Goal: Information Seeking & Learning: Learn about a topic

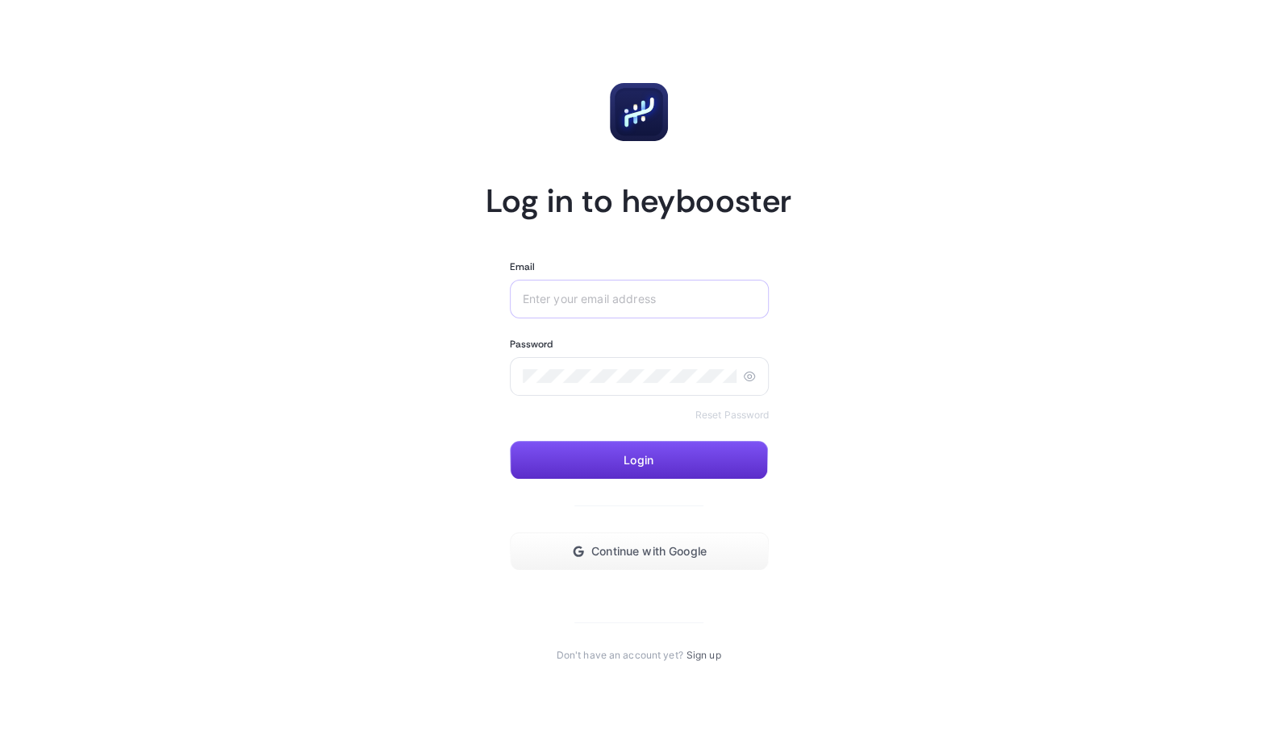
click at [607, 307] on div at bounding box center [640, 299] width 260 height 39
paste input "[EMAIL_ADDRESS][DOMAIN_NAME]"
type input "[EMAIL_ADDRESS][DOMAIN_NAME]"
click at [572, 386] on div at bounding box center [640, 376] width 260 height 39
click at [672, 458] on button "Login" at bounding box center [639, 460] width 258 height 39
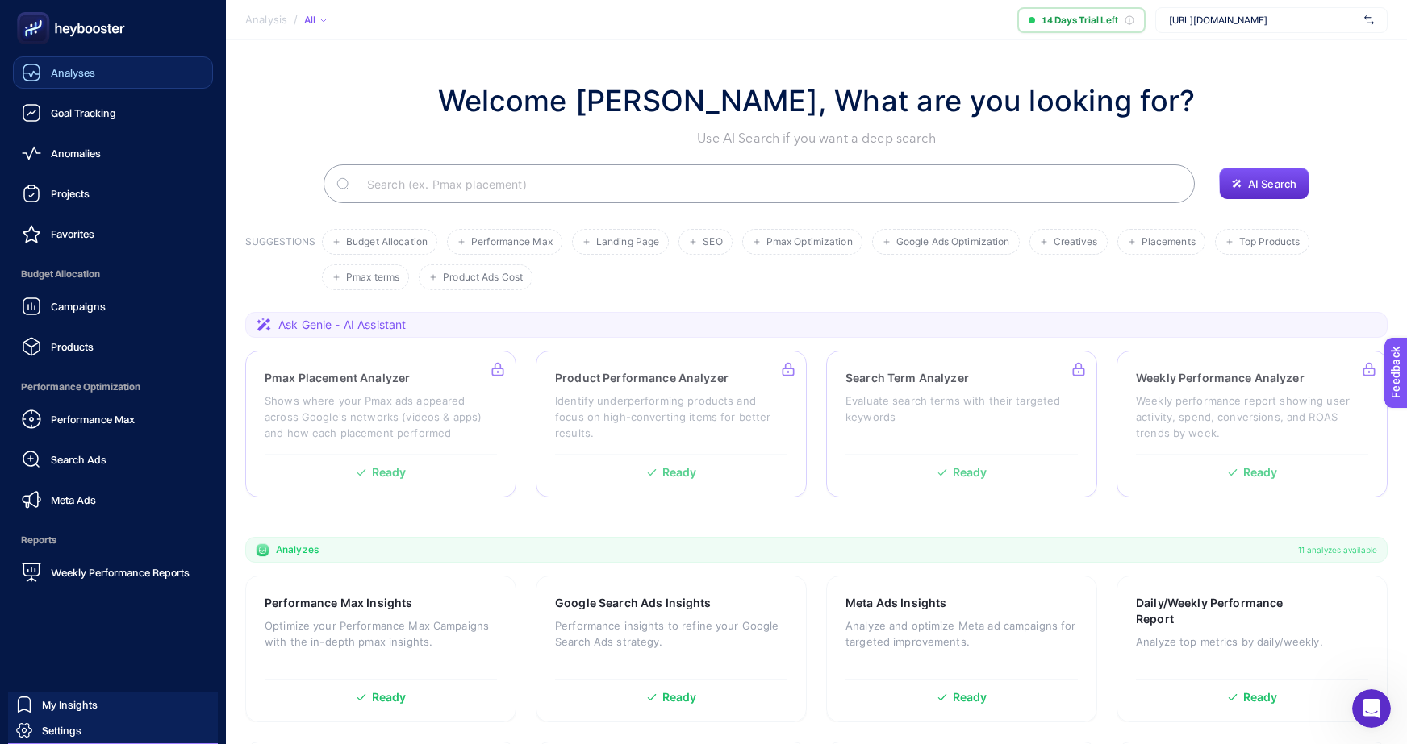
click at [113, 76] on link "Analyses" at bounding box center [113, 72] width 200 height 32
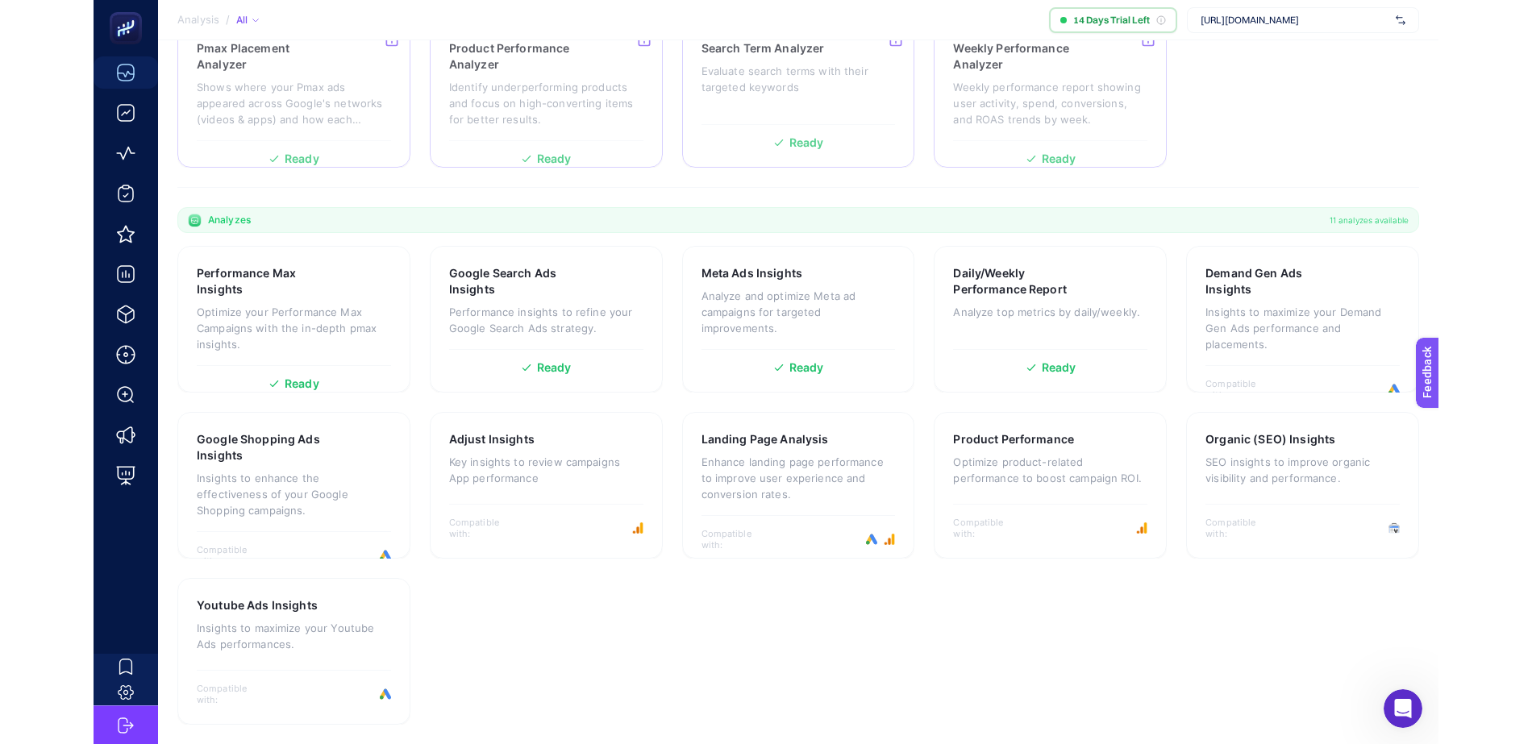
scroll to position [128, 0]
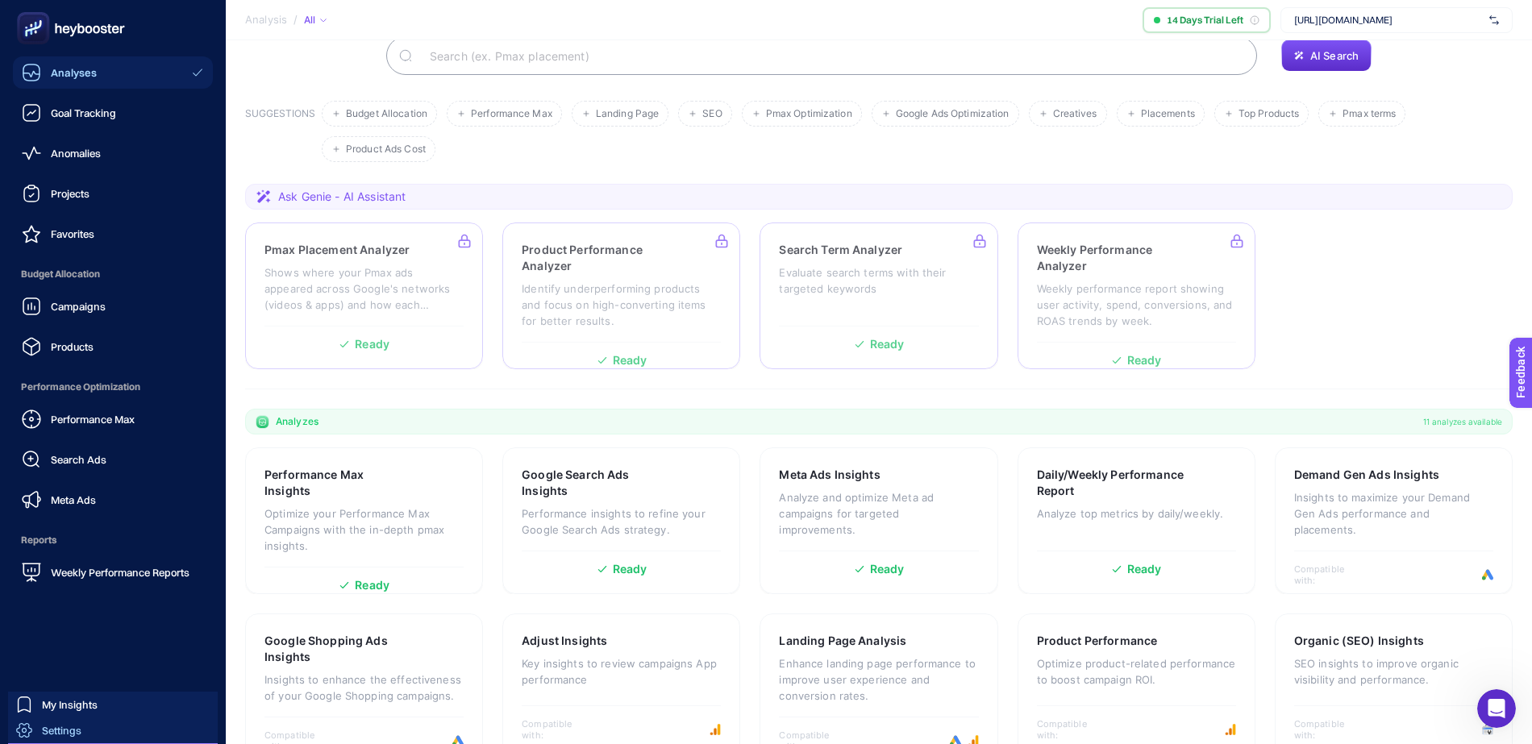
click at [74, 731] on span "Settings" at bounding box center [62, 730] width 40 height 13
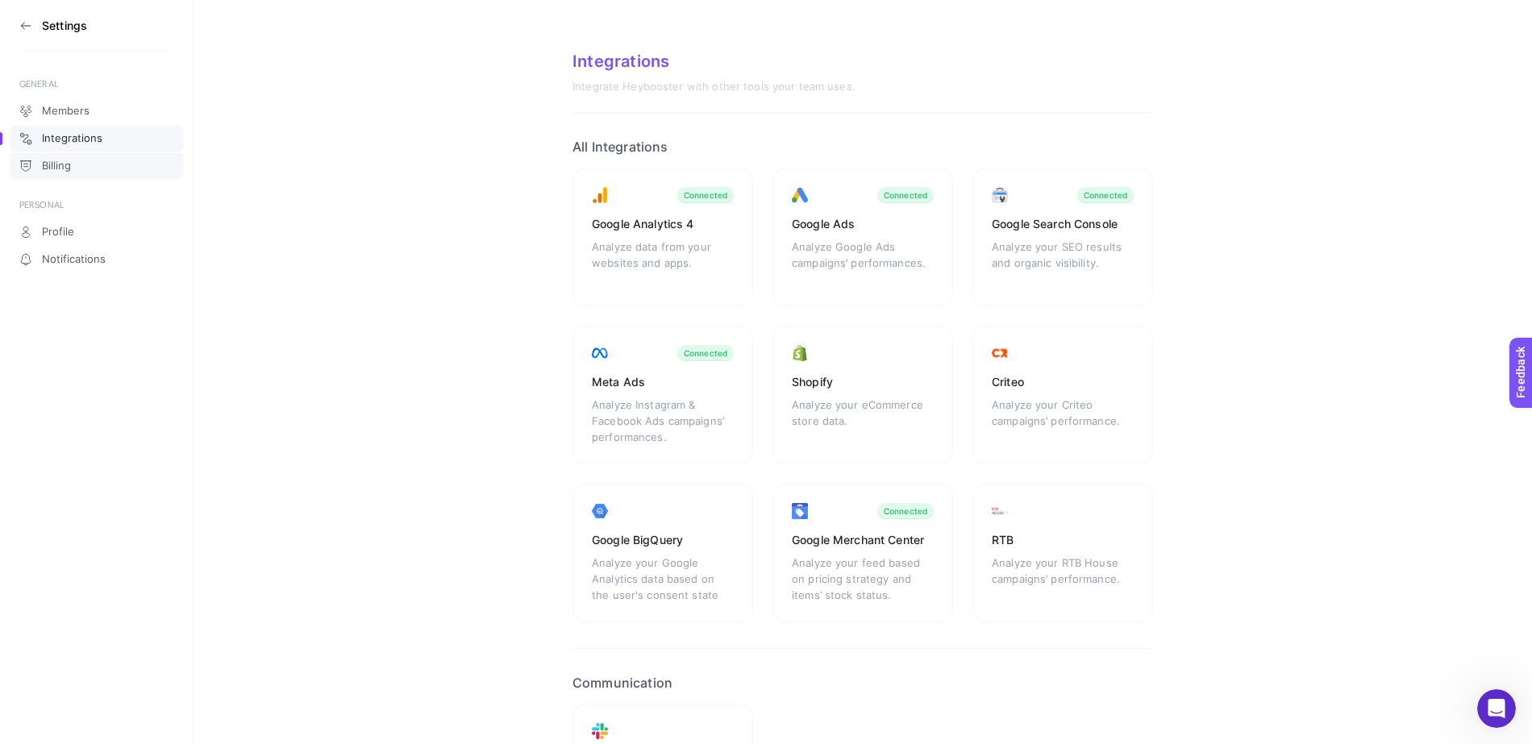
click at [74, 164] on link "Billing" at bounding box center [97, 166] width 174 height 26
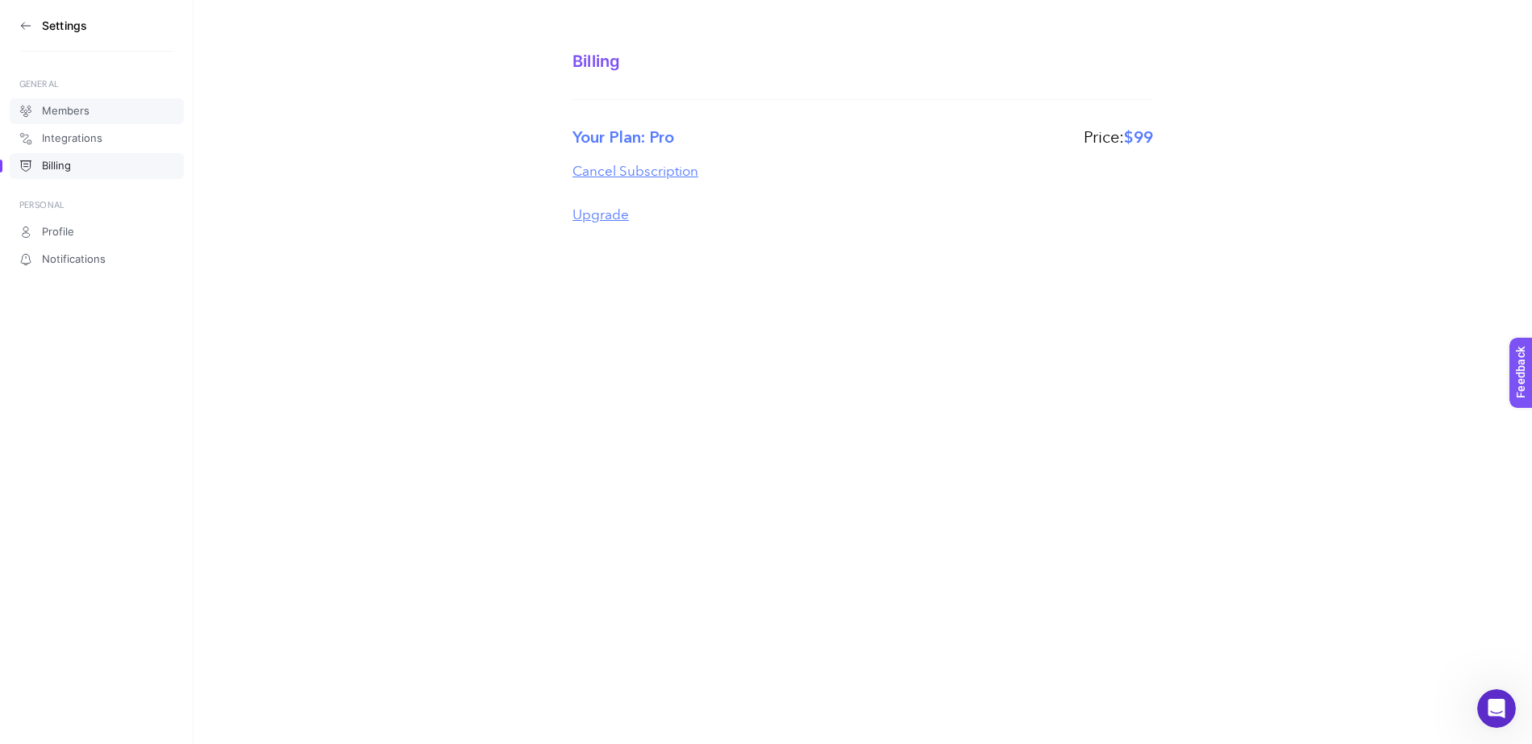
click at [69, 110] on span "Members" at bounding box center [66, 111] width 48 height 13
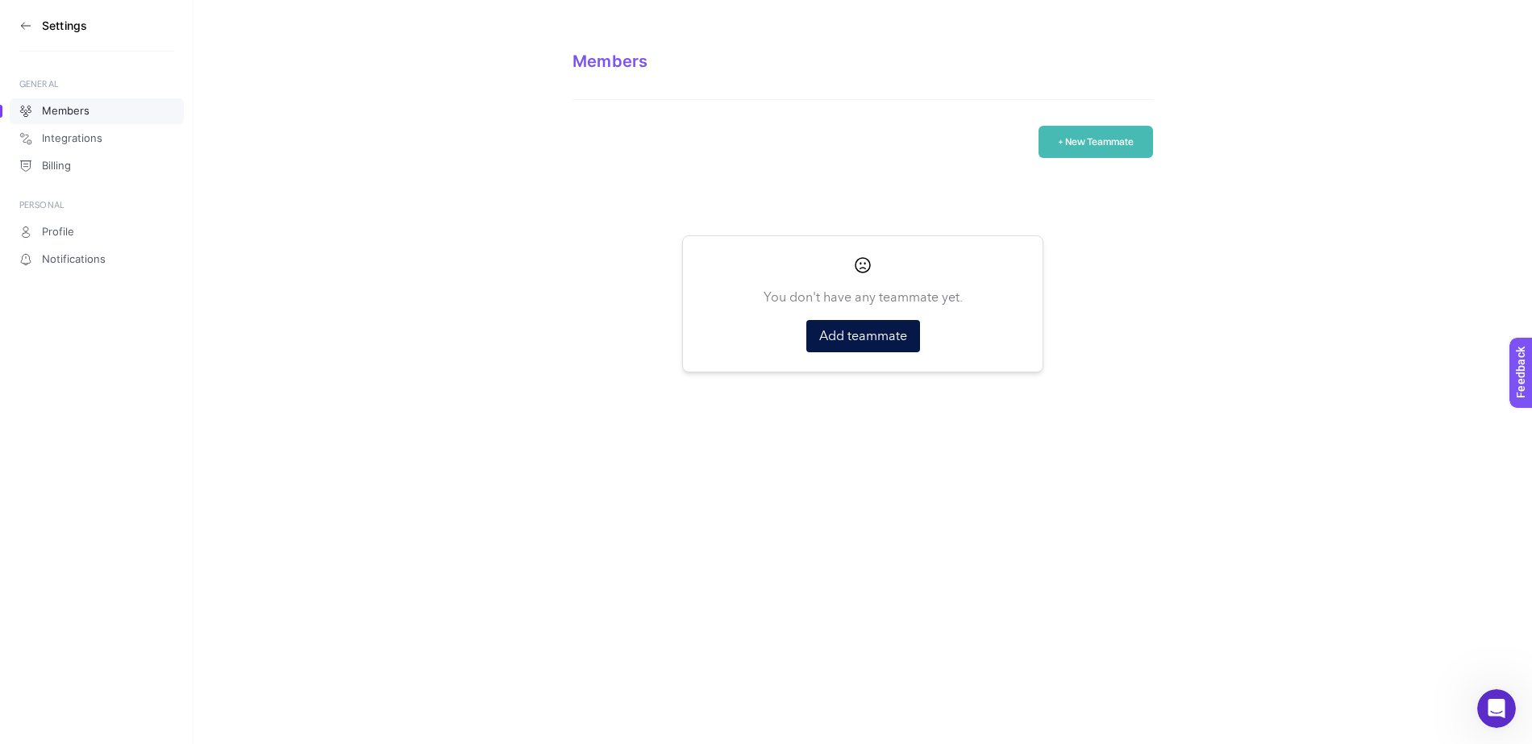
click at [32, 31] on section "Settings" at bounding box center [96, 26] width 155 height 52
click at [26, 30] on icon at bounding box center [25, 25] width 13 height 13
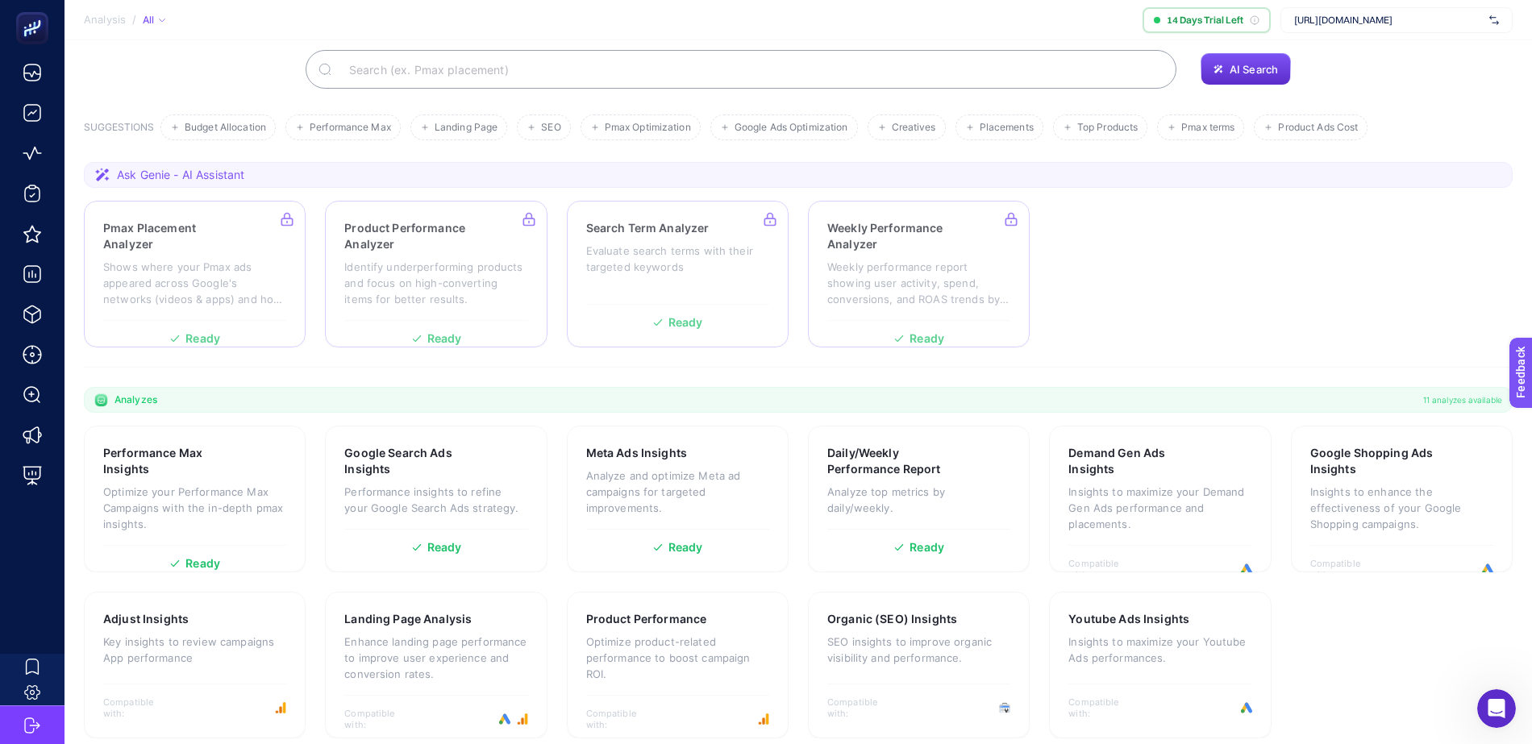
scroll to position [128, 0]
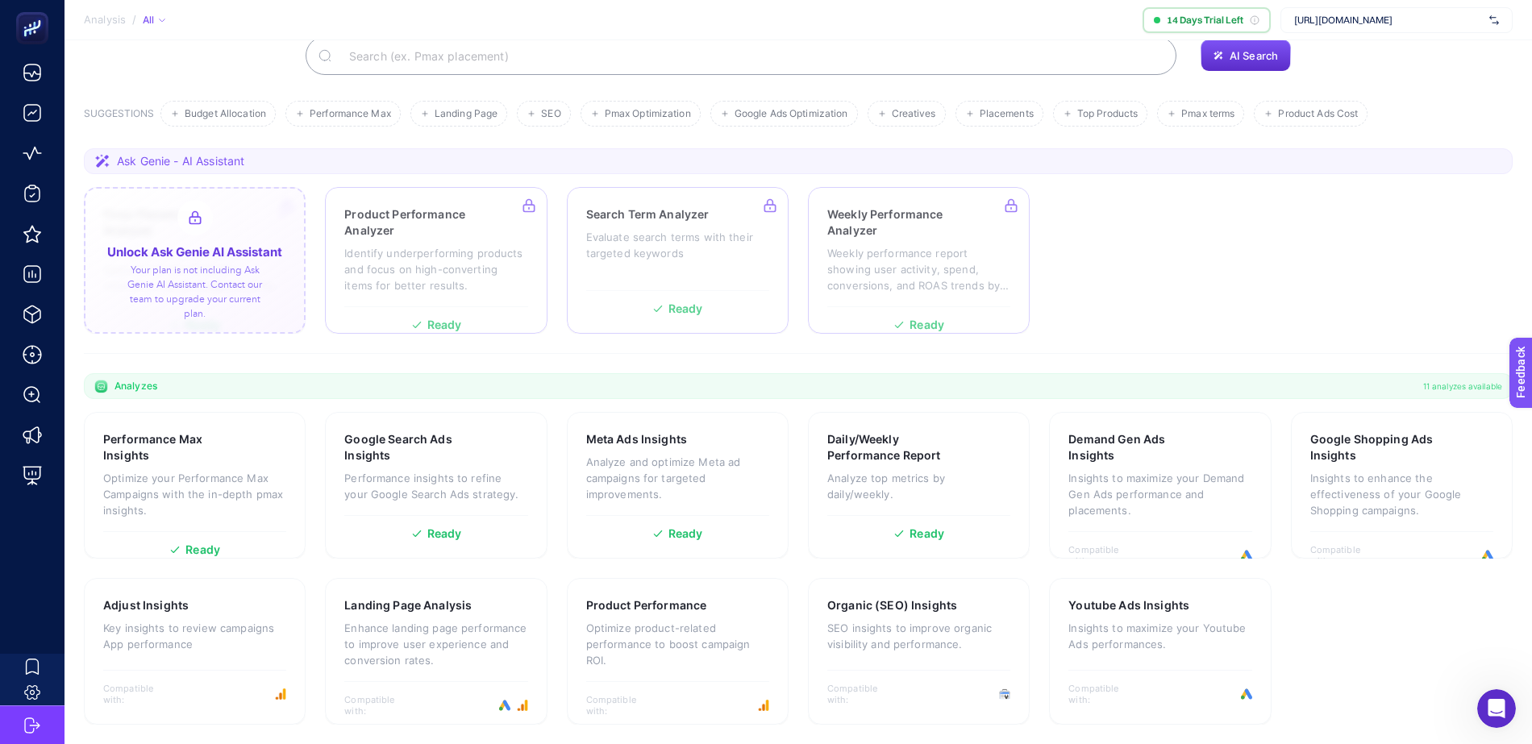
click at [252, 304] on div at bounding box center [195, 260] width 222 height 147
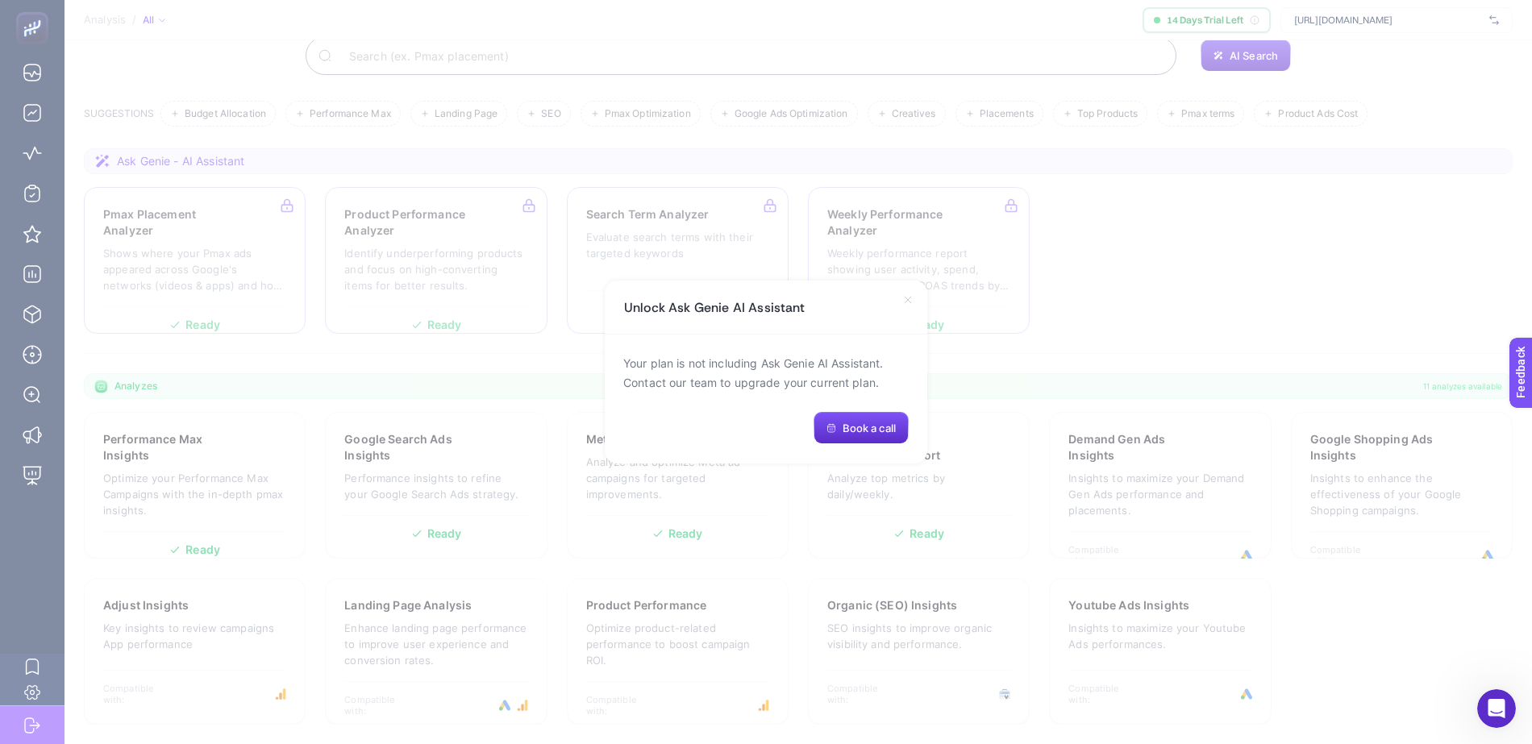
click at [911, 297] on icon at bounding box center [908, 300] width 6 height 6
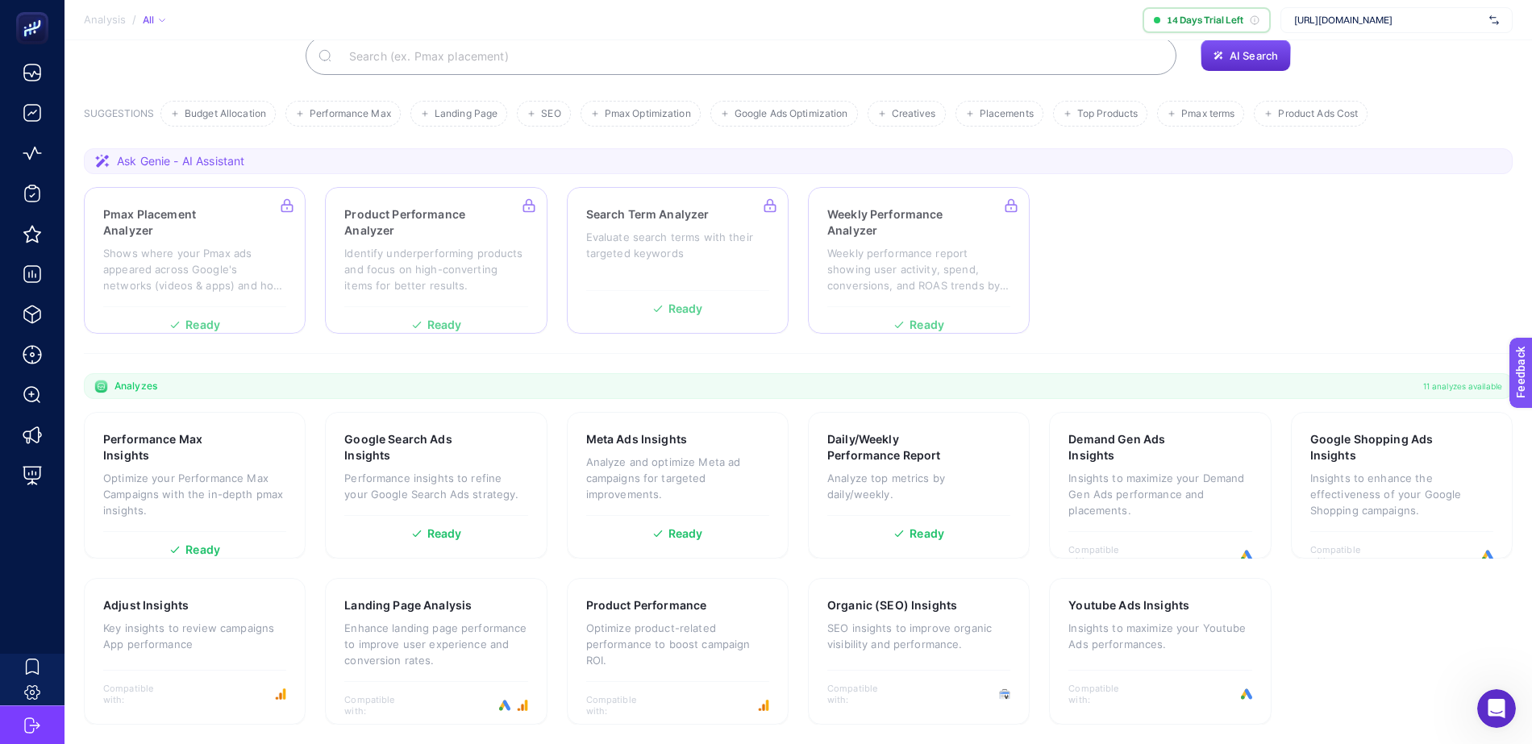
click at [1158, 272] on section "Pmax Placement Analyzer Shows where your Pmax ads appeared across Google's netw…" at bounding box center [798, 260] width 1429 height 147
click at [233, 471] on p "Optimize your Performance Max Campaigns with the in-depth pmax insights." at bounding box center [194, 494] width 183 height 48
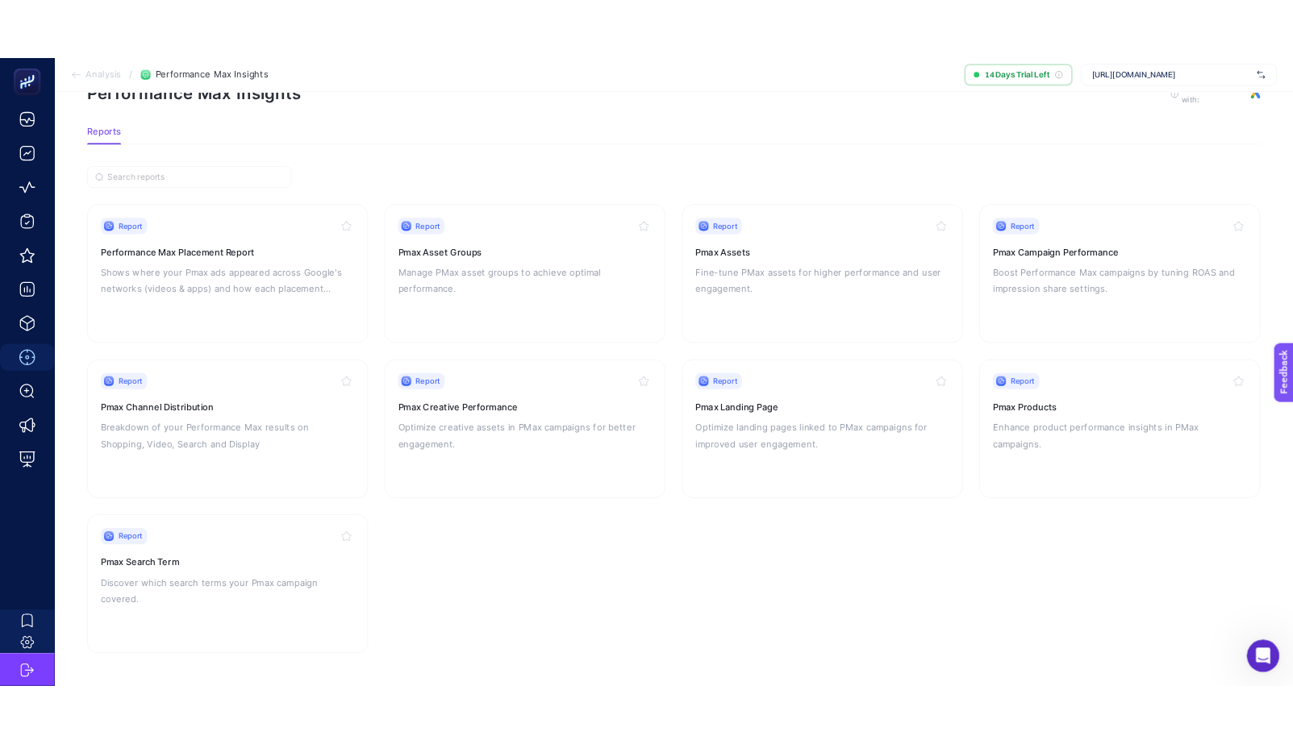
scroll to position [47, 0]
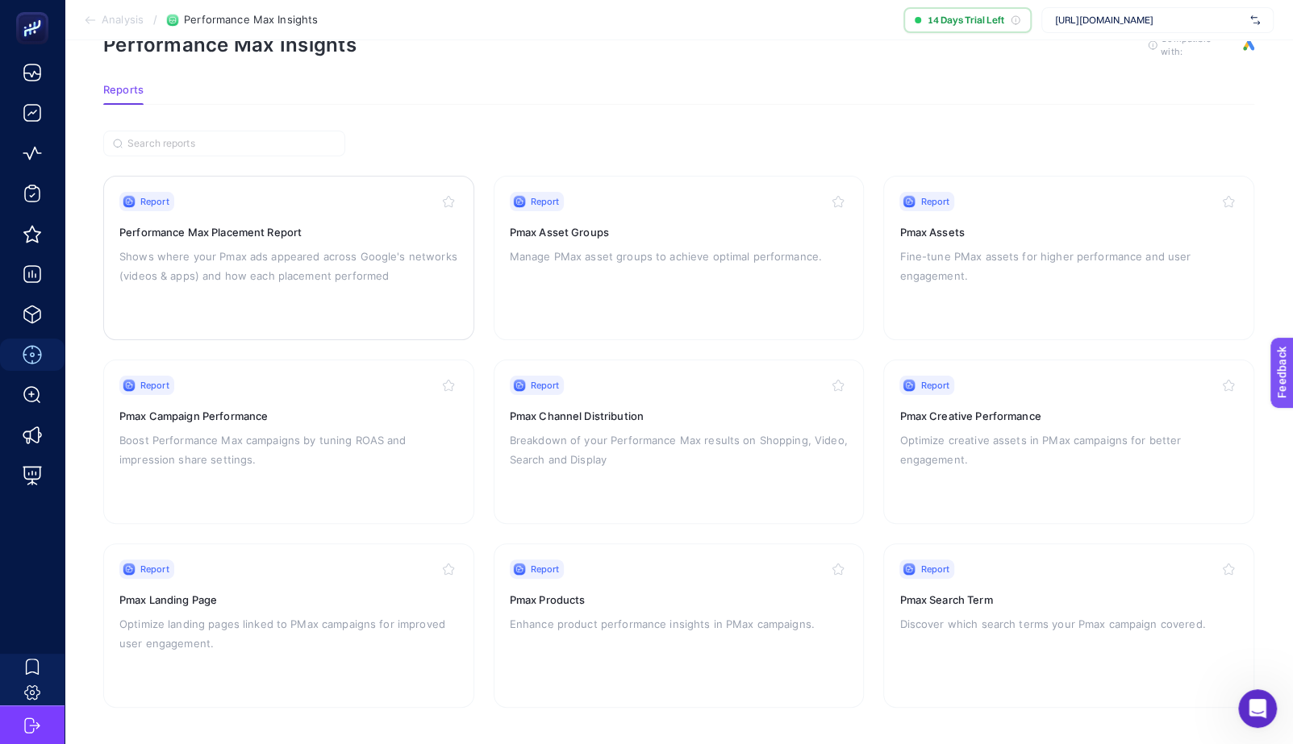
click at [191, 227] on h3 "Performance Max Placement Report" at bounding box center [288, 232] width 339 height 16
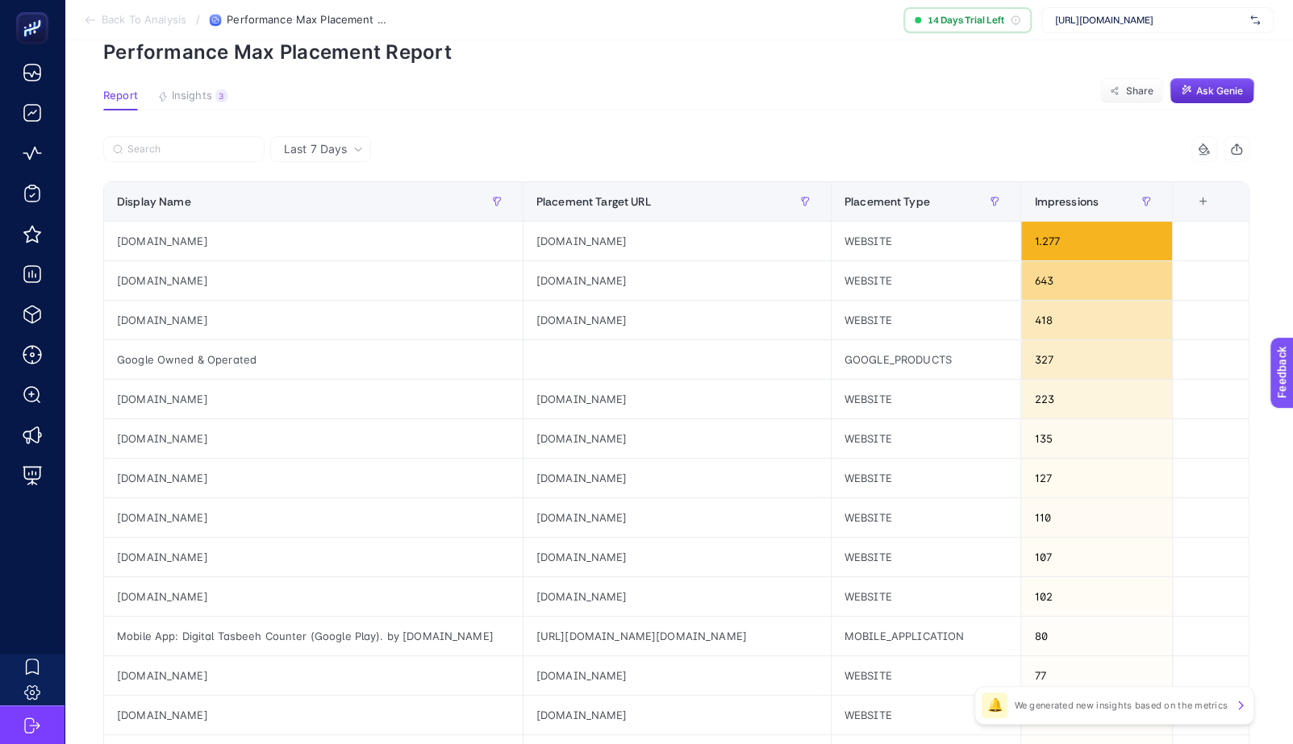
scroll to position [76, 0]
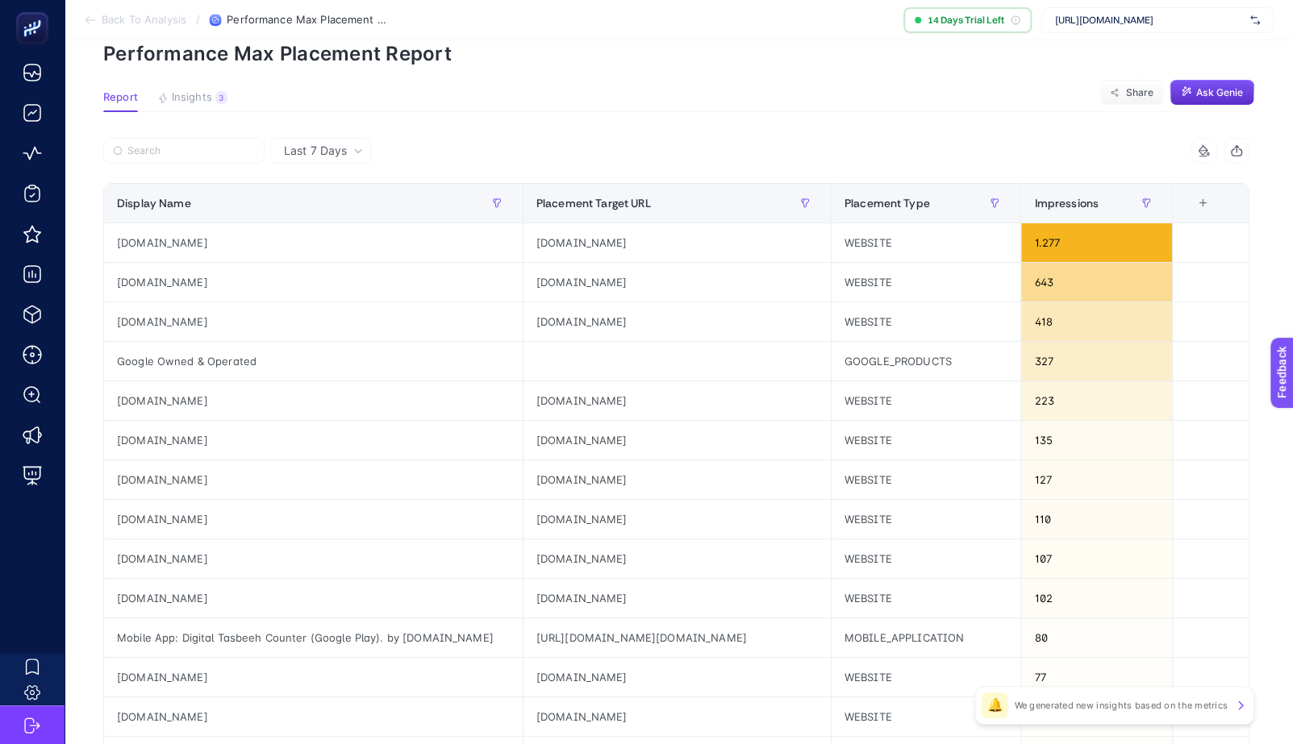
click at [1066, 704] on p "We generated new insights based on the metrics" at bounding box center [1121, 705] width 214 height 13
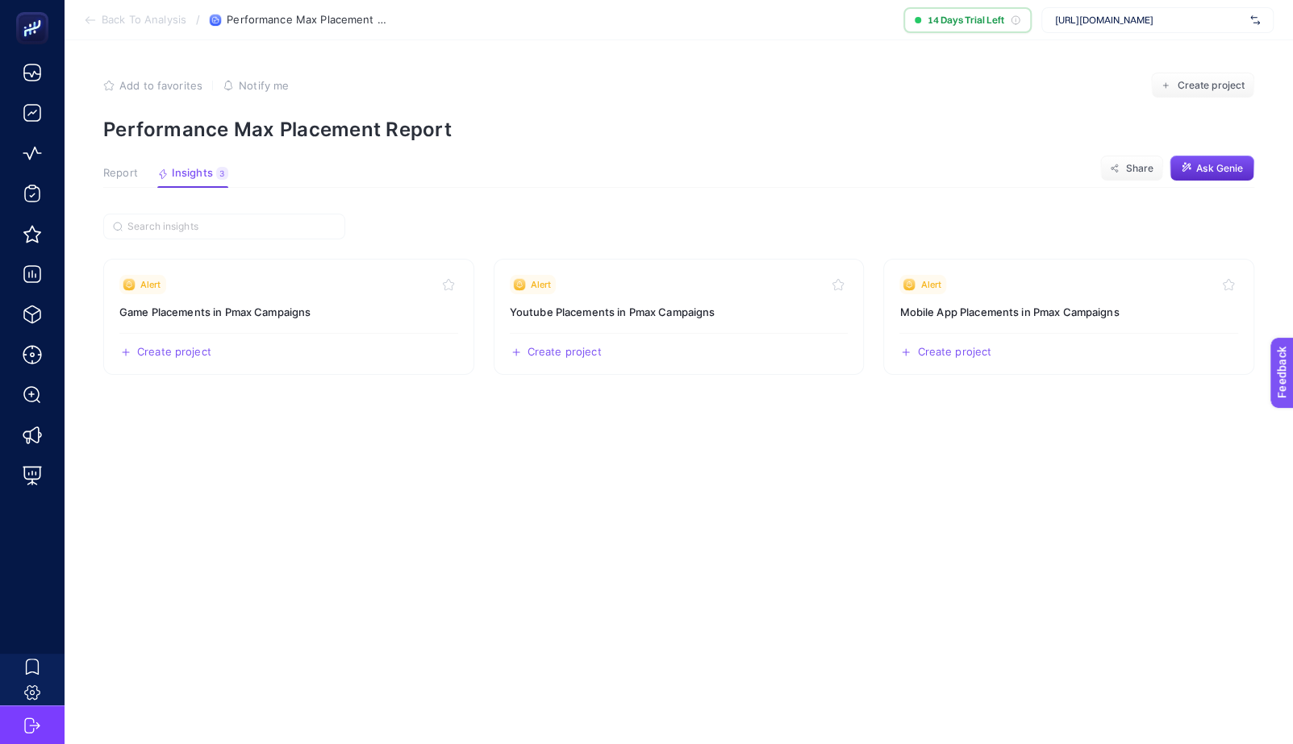
scroll to position [0, 0]
click at [99, 174] on article "Add to favorites false Notify me Create project Performance Max Placement Repor…" at bounding box center [679, 392] width 1228 height 704
click at [123, 174] on span "Report" at bounding box center [120, 173] width 35 height 13
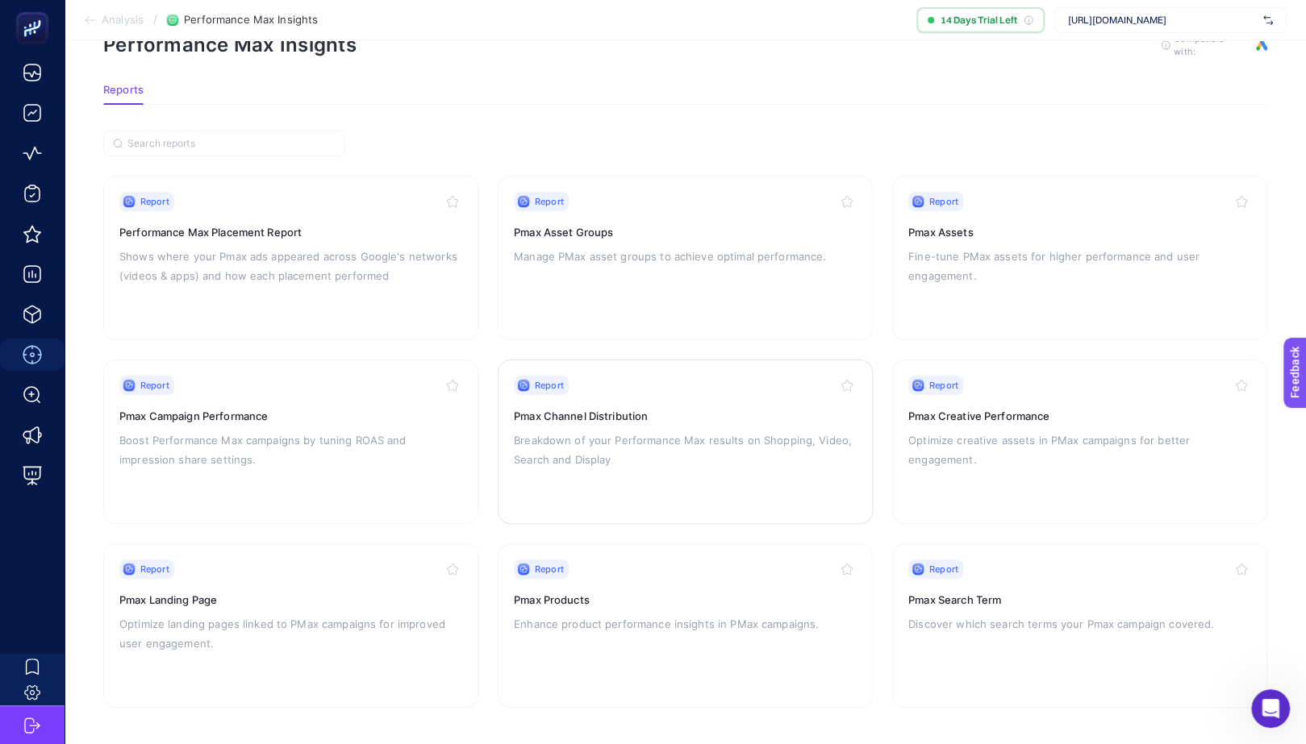
click at [642, 470] on div "Report Pmax Channel Distribution Breakdown of your Performance Max results on S…" at bounding box center [685, 442] width 343 height 132
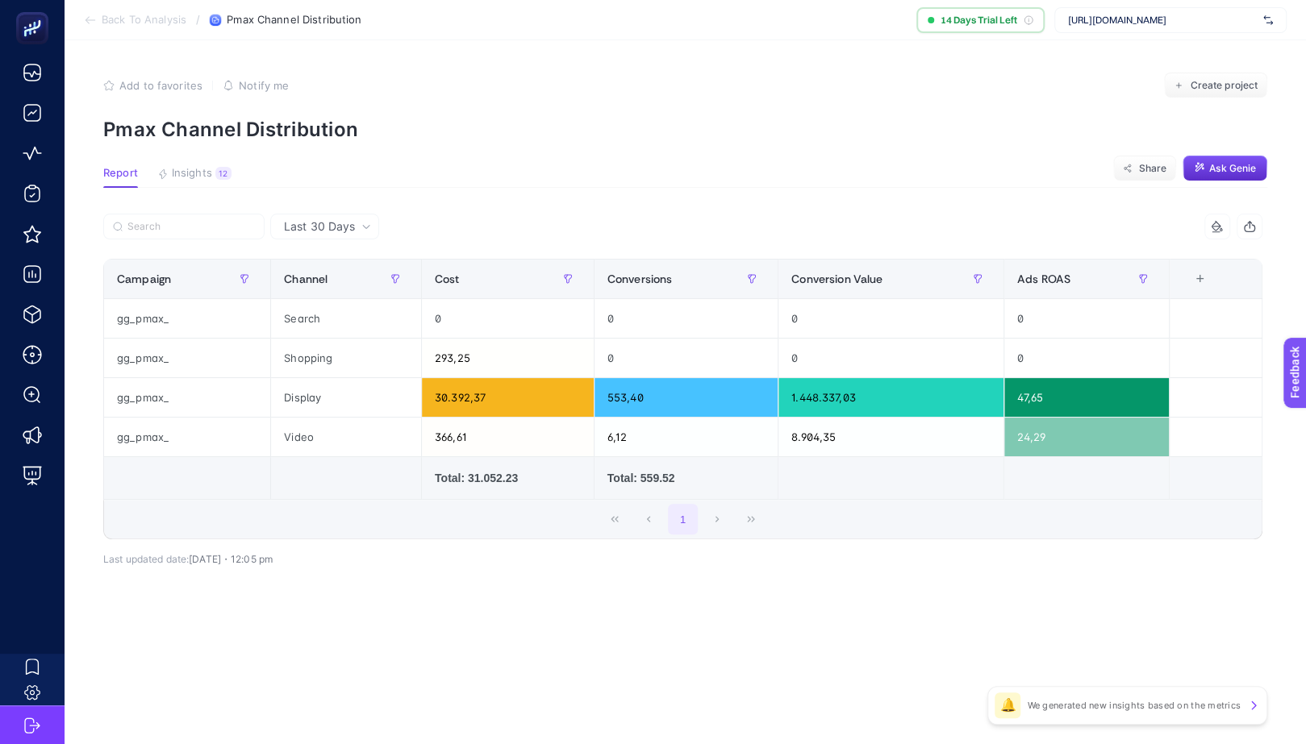
click at [203, 184] on button "Insights 12" at bounding box center [194, 177] width 74 height 21
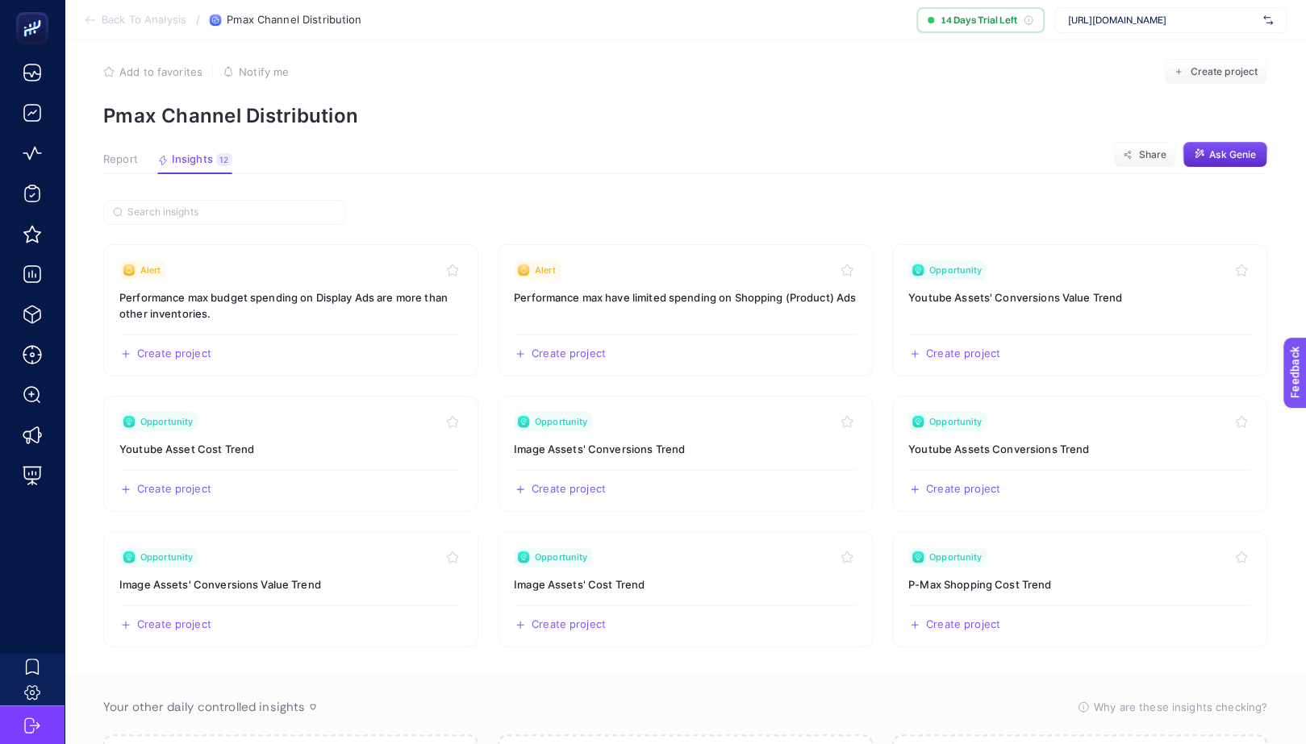
scroll to position [8, 0]
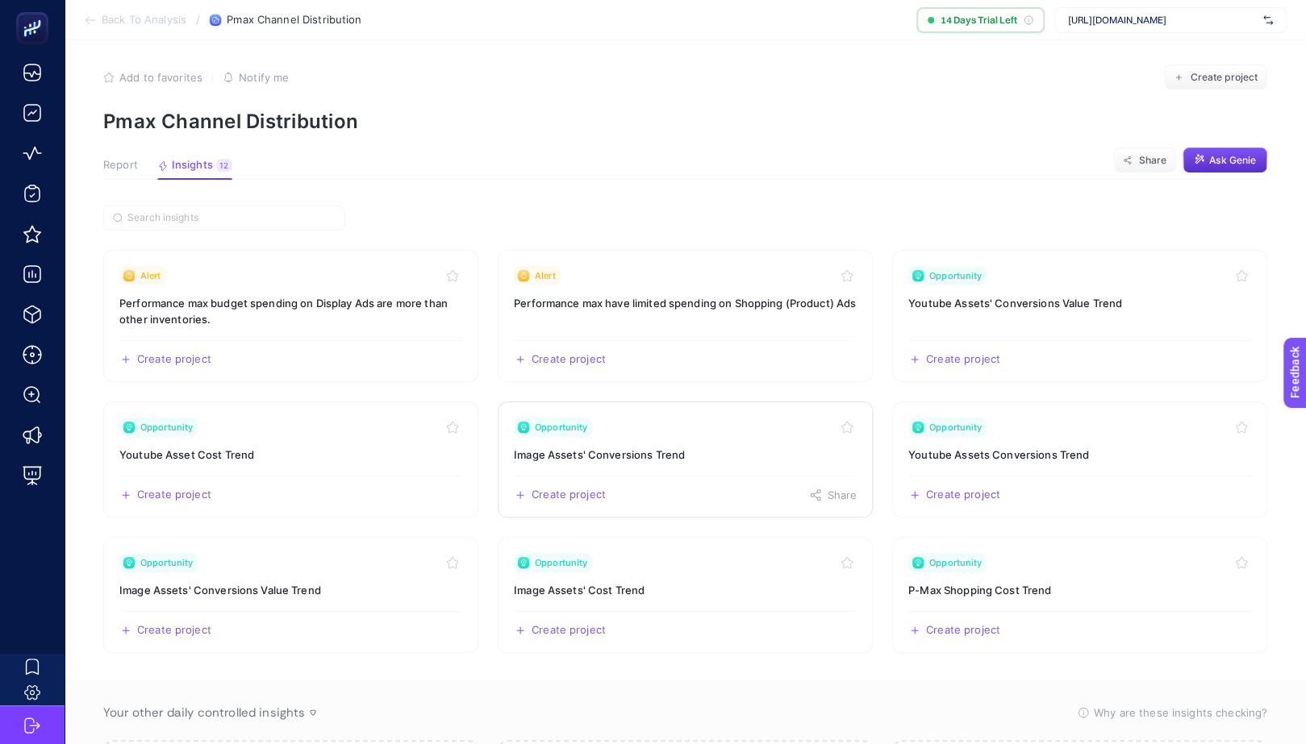
click at [678, 450] on h3 "Image Assets' Conversions Trend" at bounding box center [685, 455] width 343 height 16
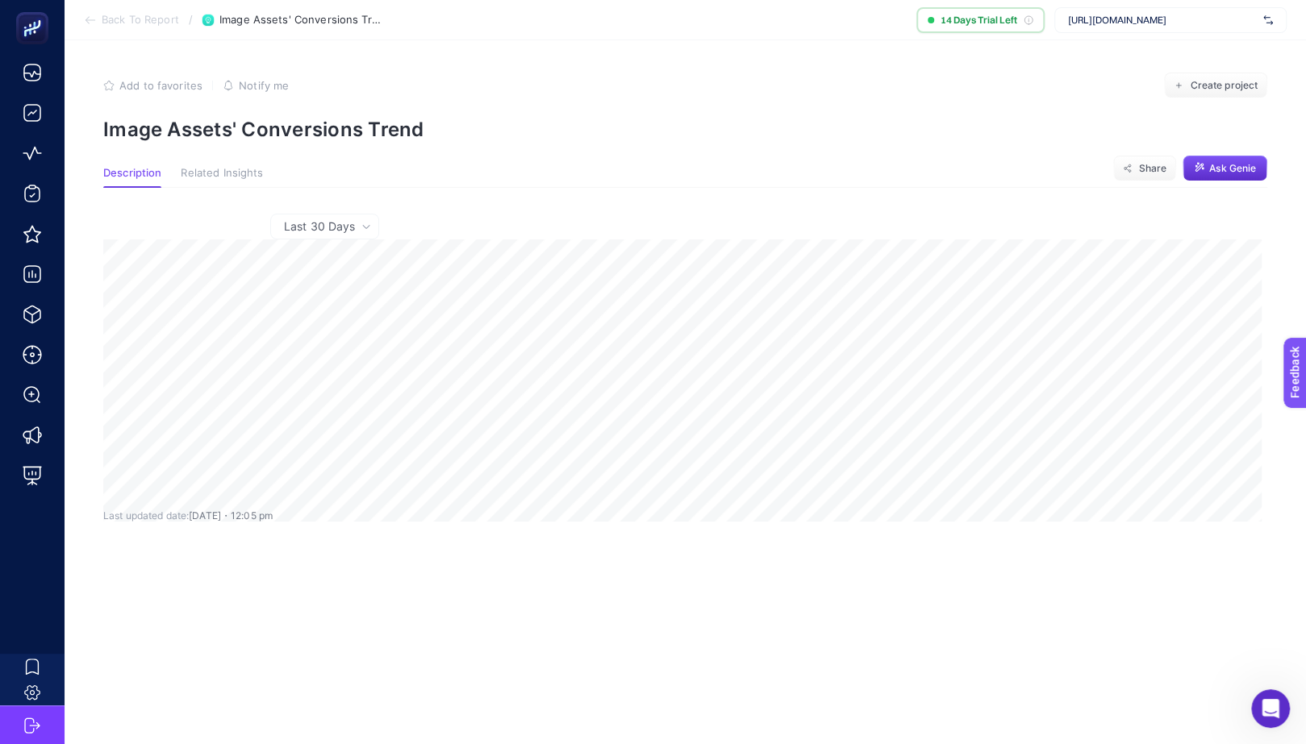
click at [245, 180] on span "Related Insights" at bounding box center [222, 173] width 82 height 13
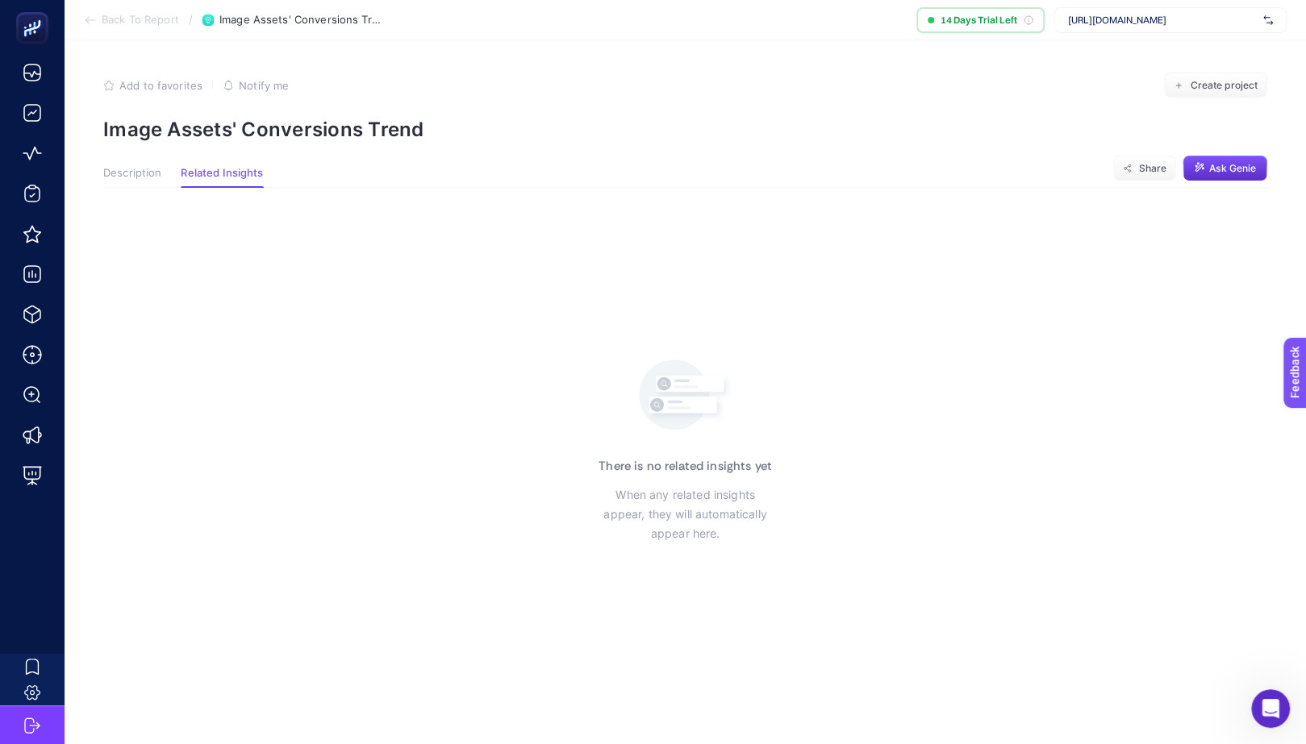
click at [156, 174] on span "Description" at bounding box center [132, 173] width 58 height 13
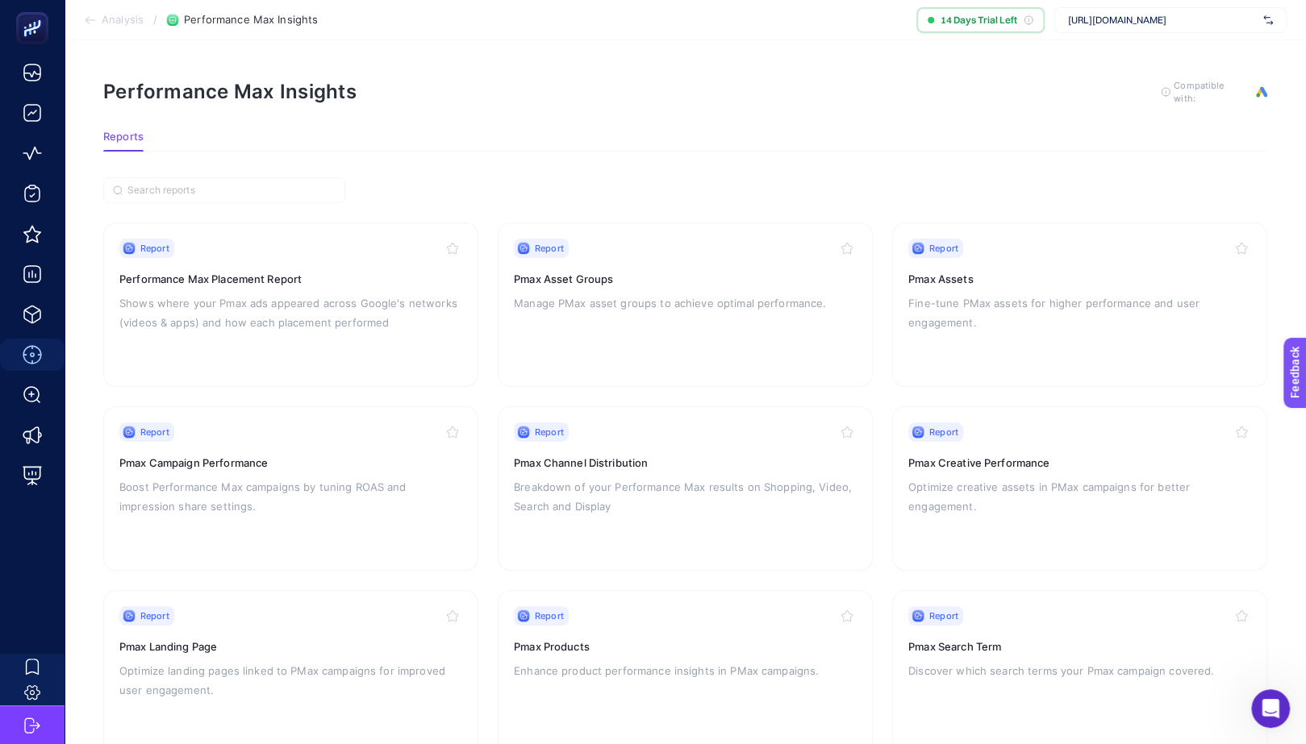
click at [87, 16] on icon at bounding box center [90, 20] width 13 height 13
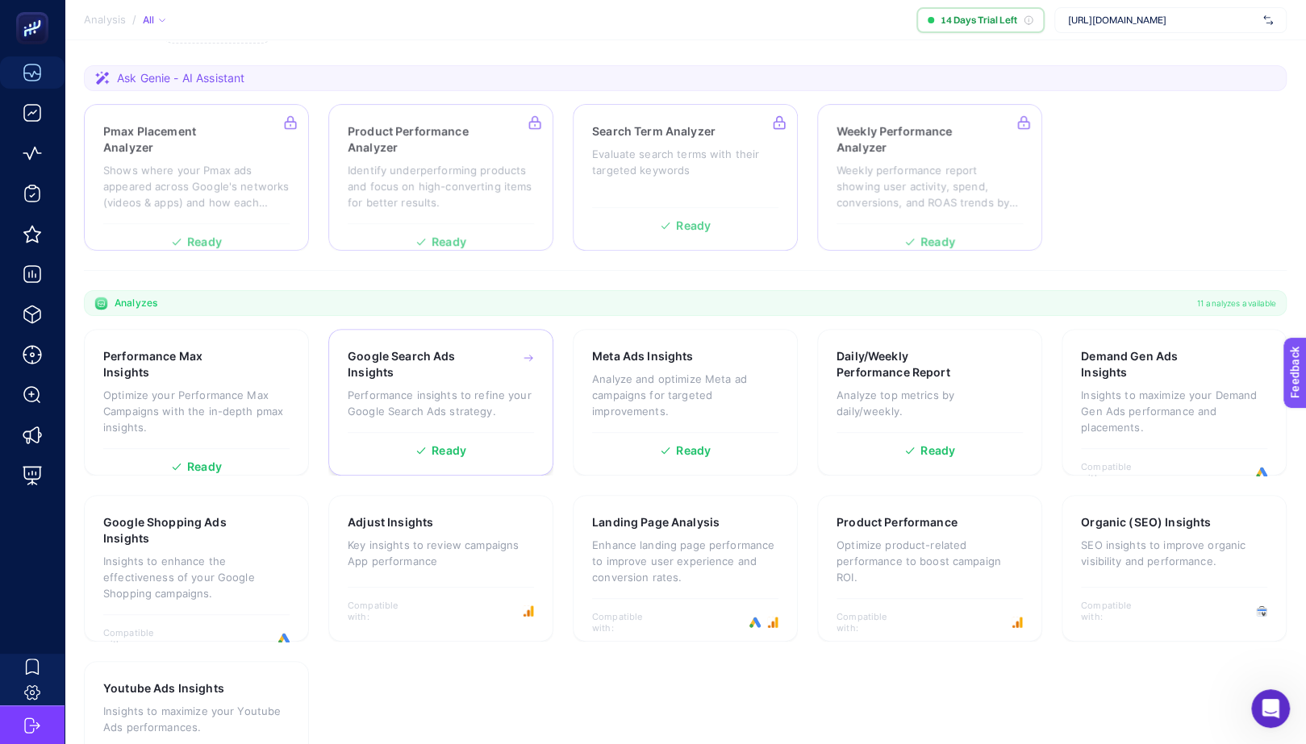
scroll to position [289, 0]
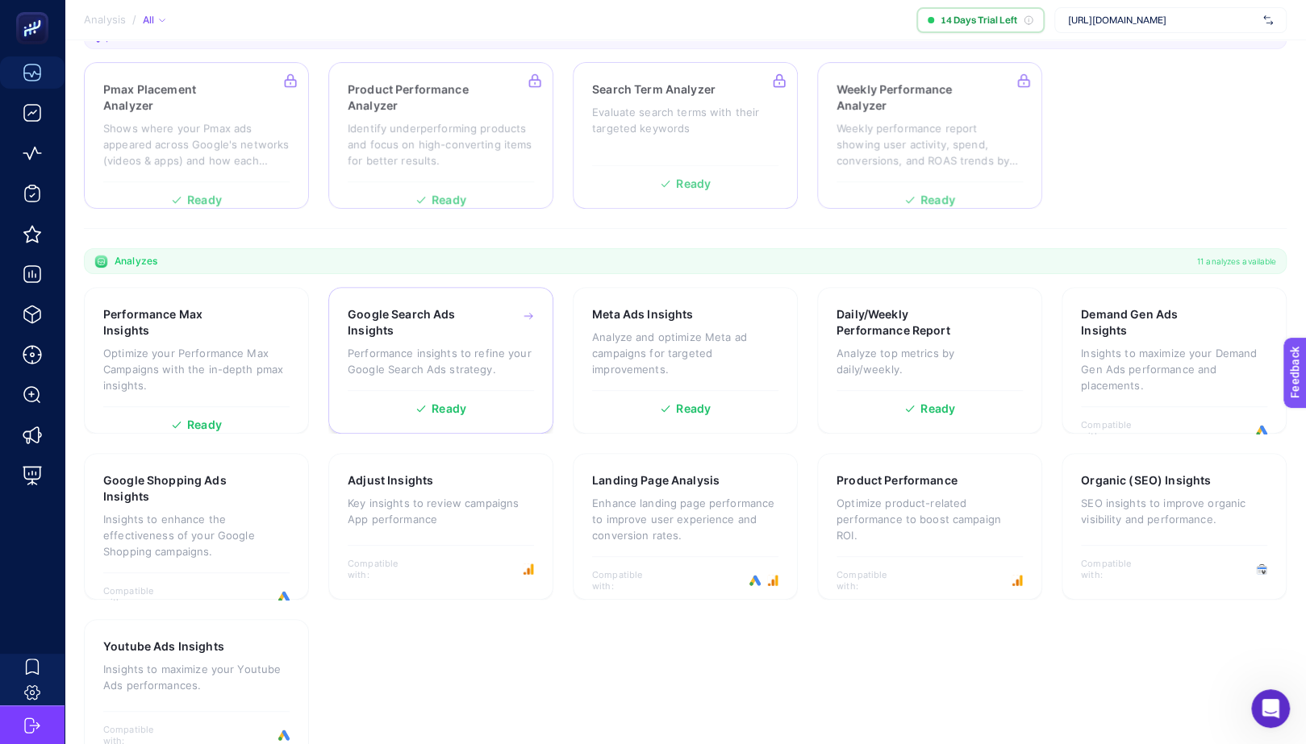
click at [452, 381] on div "Google Search Ads Insights Performance insights to refine your Google Search Ad…" at bounding box center [441, 348] width 186 height 84
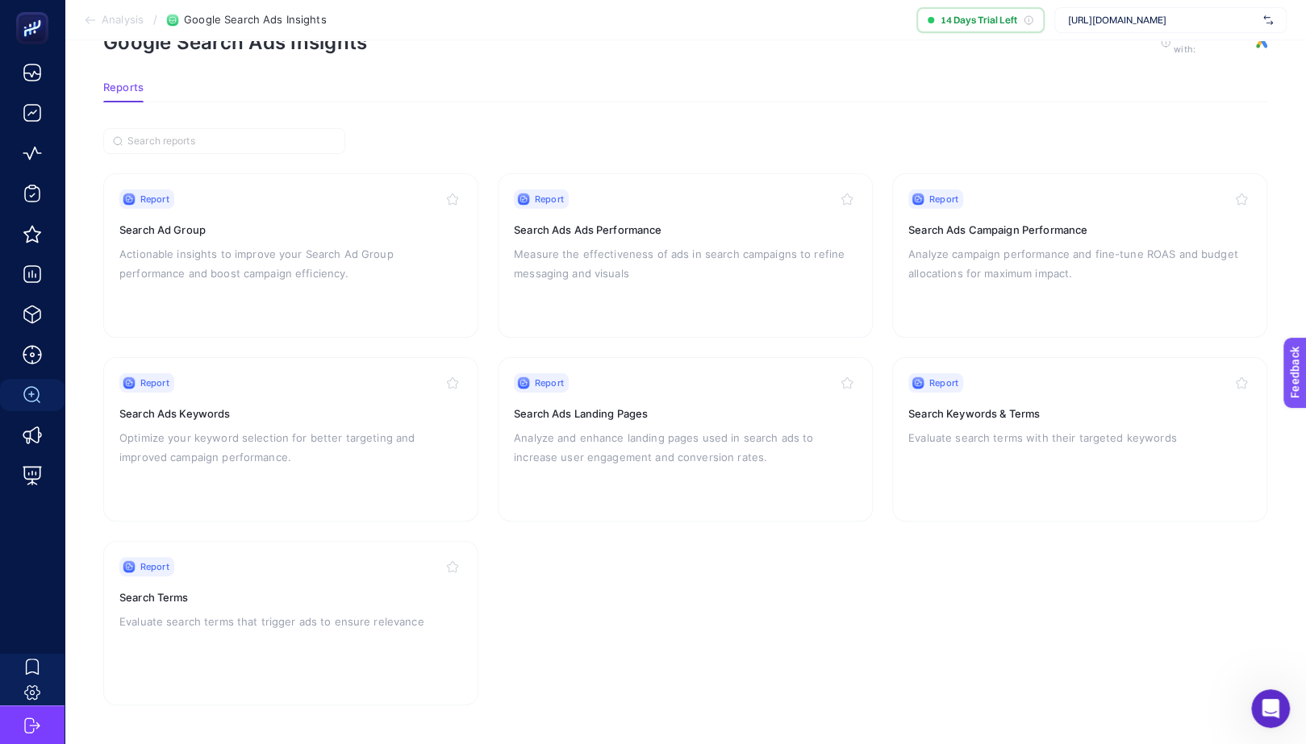
scroll to position [47, 0]
click at [680, 590] on section "Report Search Ad Group Actionable insights to improve your Search Ad Group perf…" at bounding box center [685, 442] width 1164 height 532
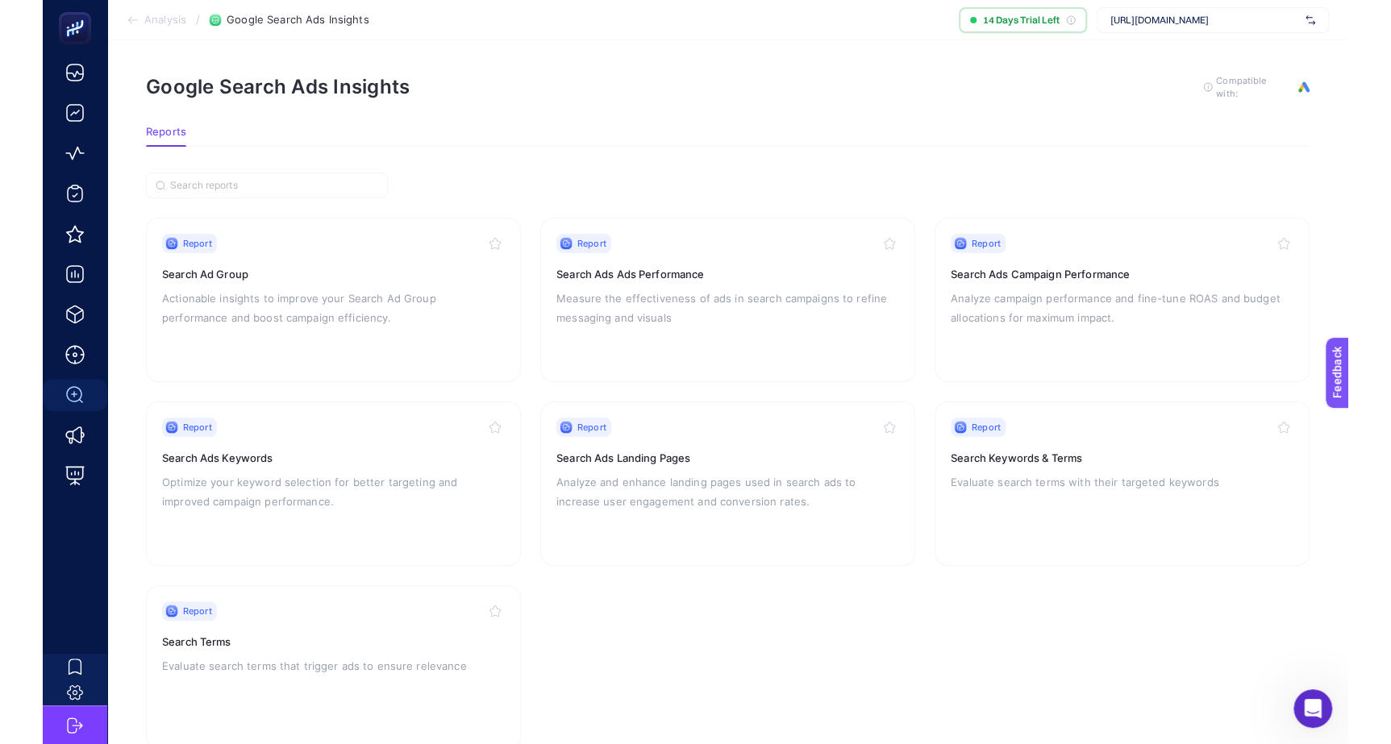
scroll to position [0, 0]
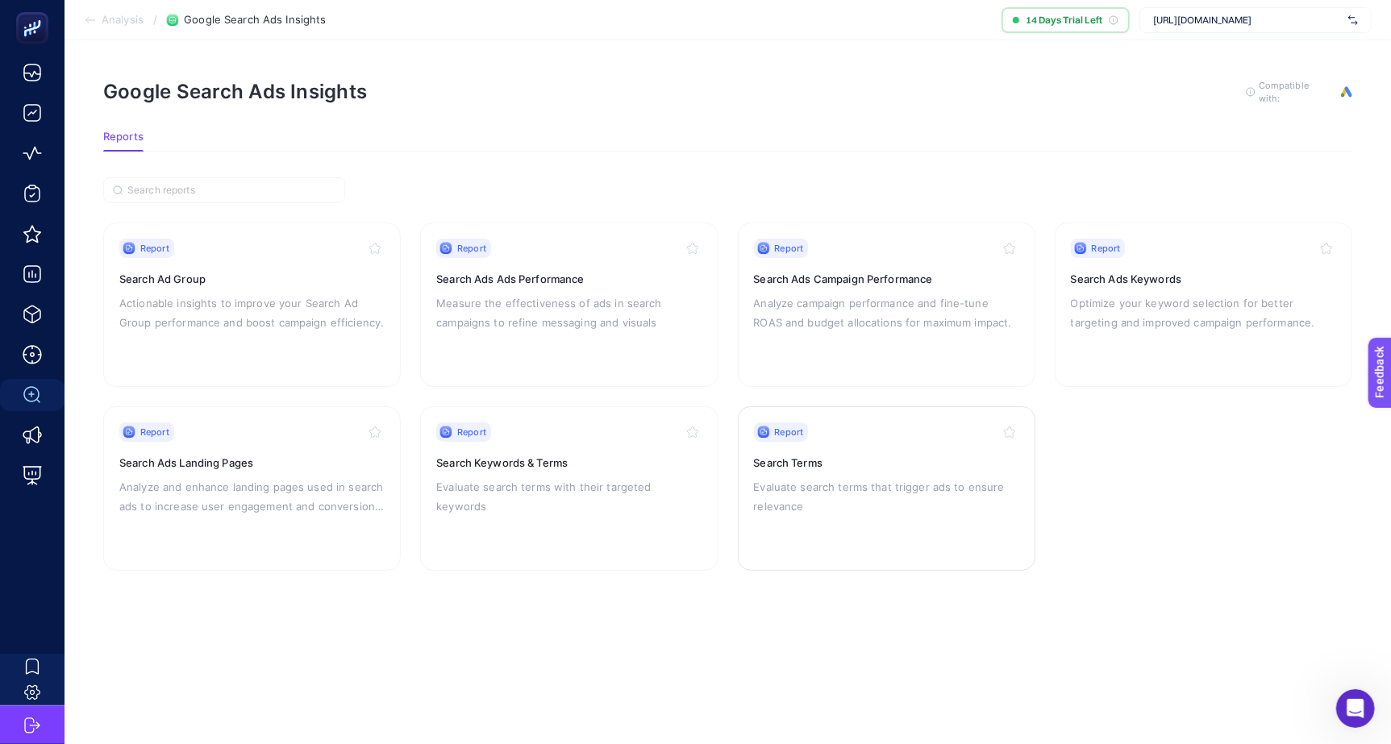
click at [839, 507] on p "Evaluate search terms that trigger ads to ensure relevance" at bounding box center [886, 496] width 265 height 39
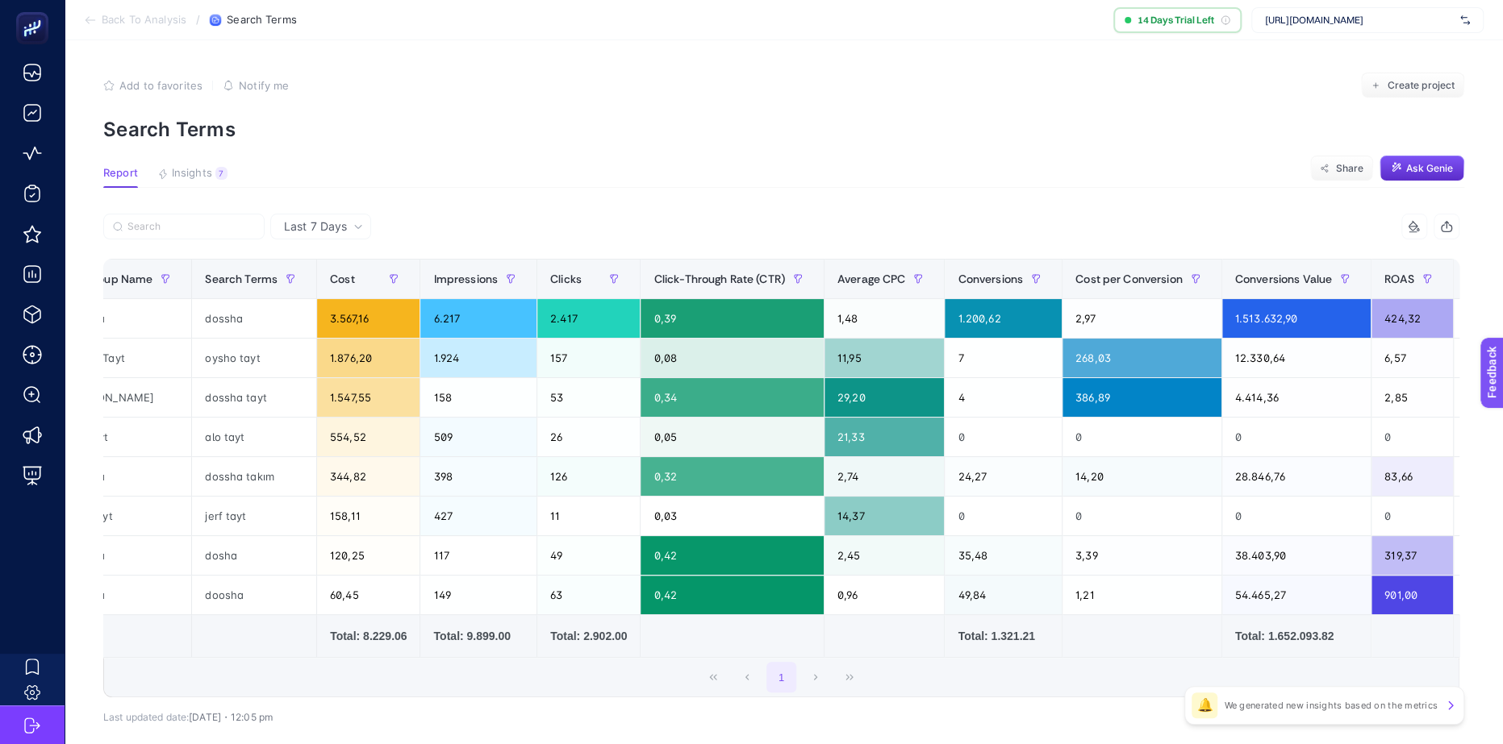
click at [101, 34] on section "Back To Analysis / Search Terms 14 Days Trial Left [URL][DOMAIN_NAME]" at bounding box center [784, 20] width 1438 height 40
click at [90, 22] on icon at bounding box center [90, 20] width 13 height 13
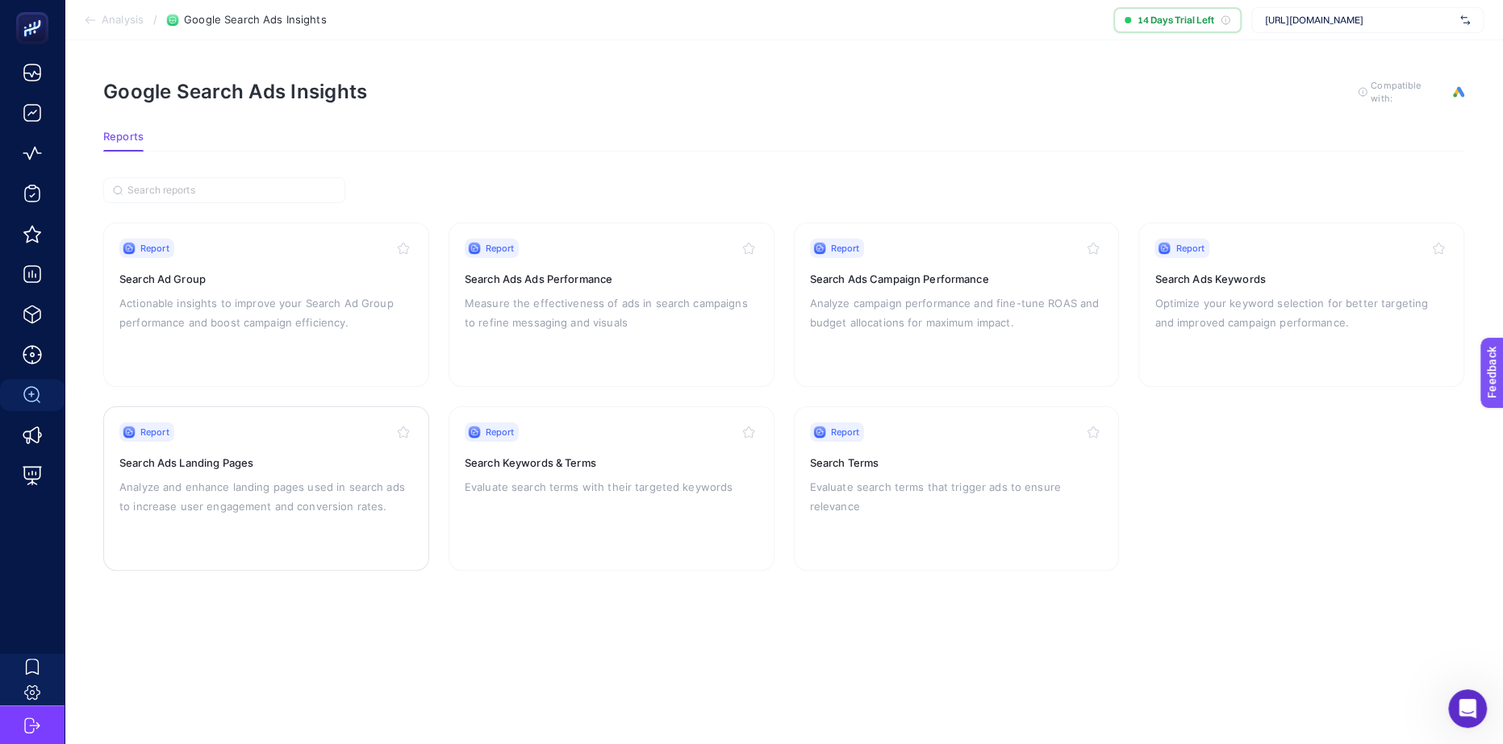
click at [333, 462] on h3 "Search Ads Landing Pages" at bounding box center [266, 463] width 294 height 16
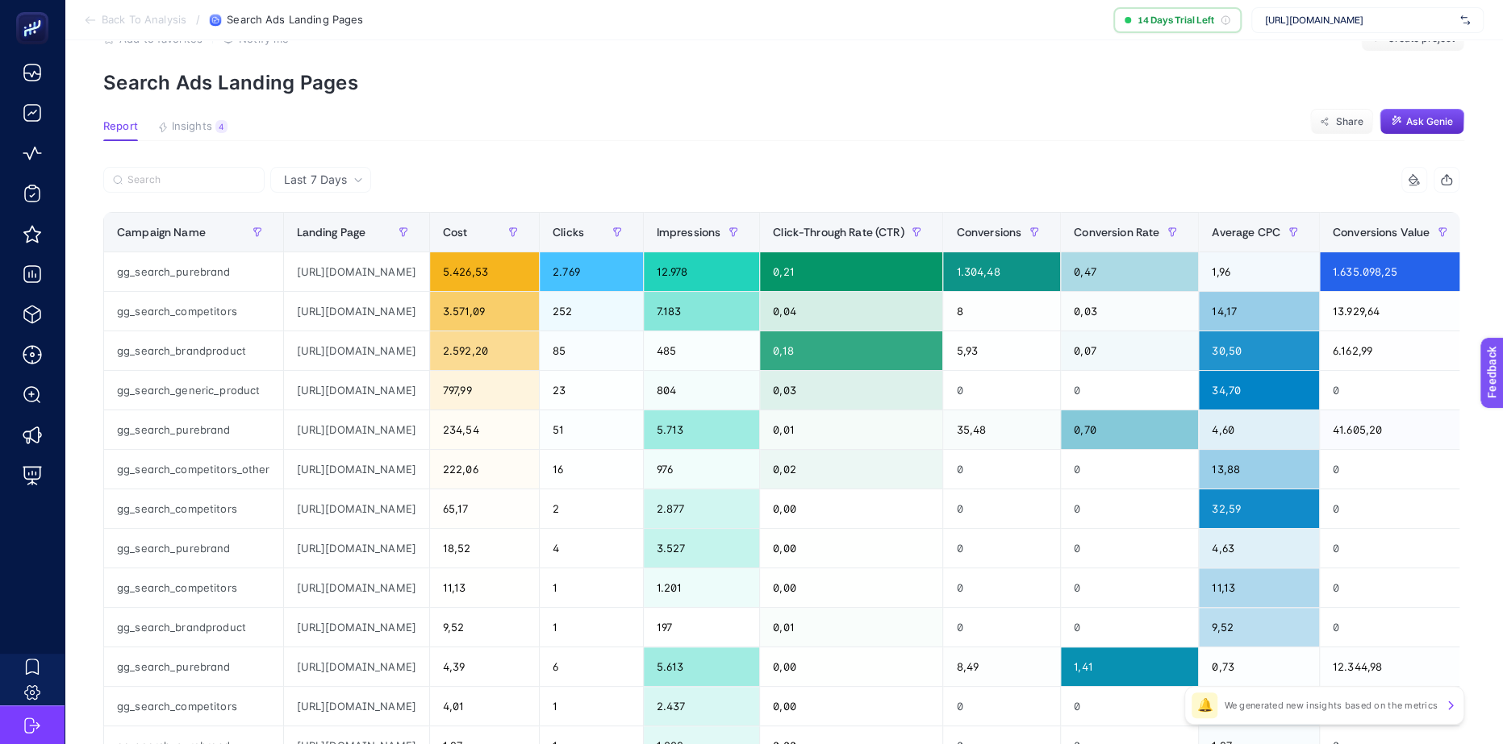
scroll to position [45, 0]
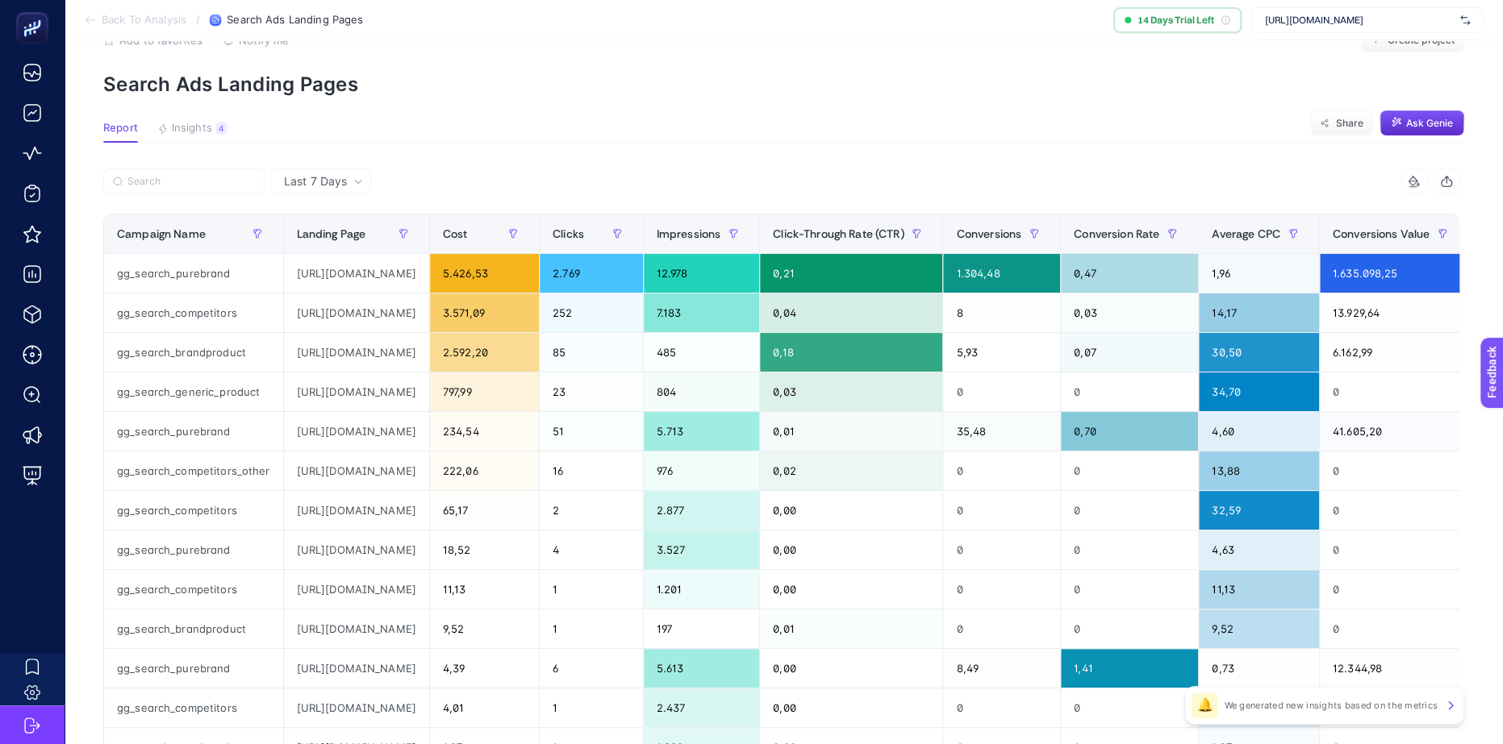
click at [81, 25] on section "Back To Analysis / Search Ads Landing Pages 14 Days Trial Left [URL][DOMAIN_NAM…" at bounding box center [784, 20] width 1438 height 40
click at [85, 23] on icon at bounding box center [90, 20] width 13 height 13
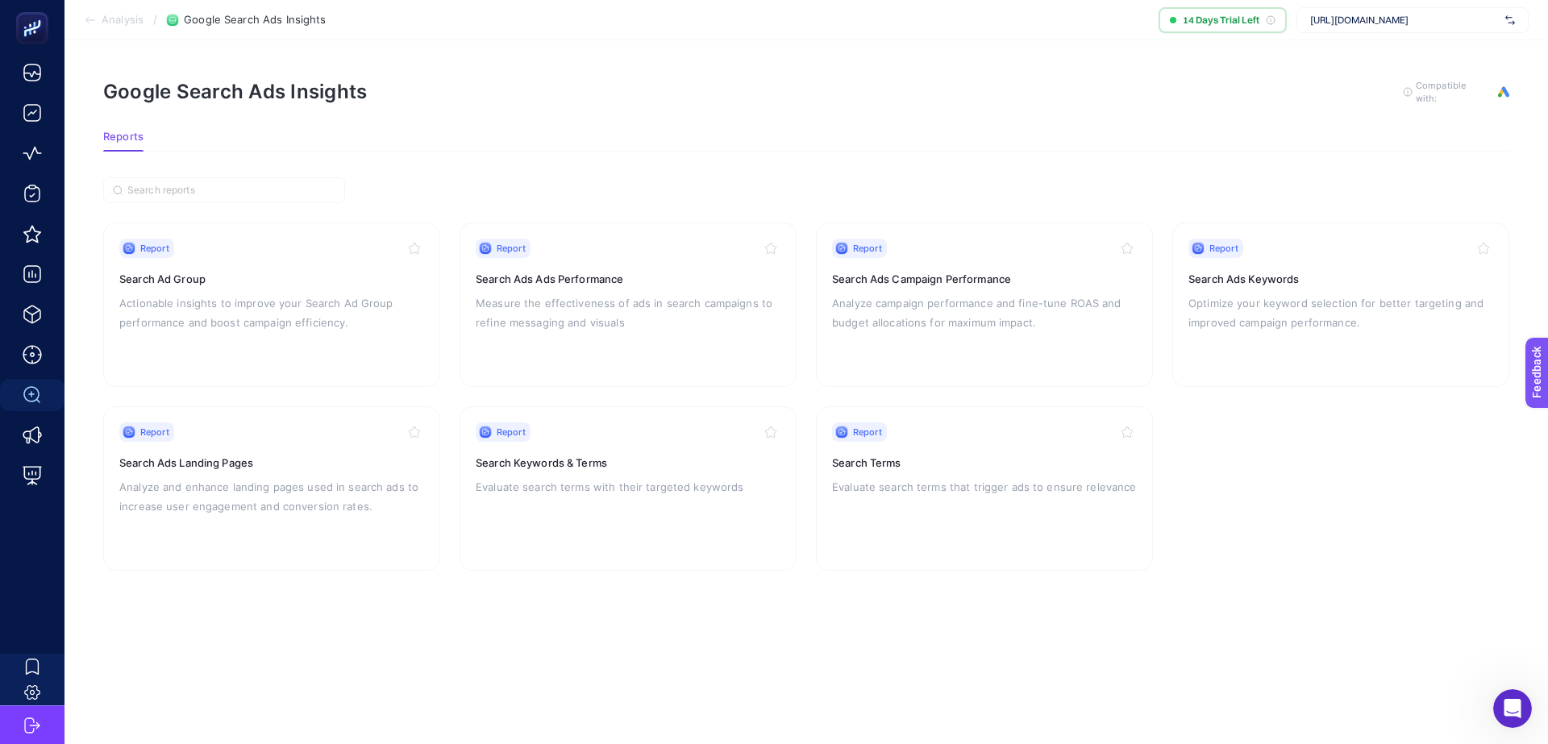
click at [1017, 581] on article "Google Search Ads Insights To get quality results from this analysis, we recomm…" at bounding box center [807, 392] width 1484 height 704
click at [88, 12] on section "Analysis / Google Search Ads Insights 14 Days Trial Left [URL][DOMAIN_NAME]" at bounding box center [807, 20] width 1484 height 40
click at [99, 23] on li "Analysis" at bounding box center [114, 20] width 60 height 13
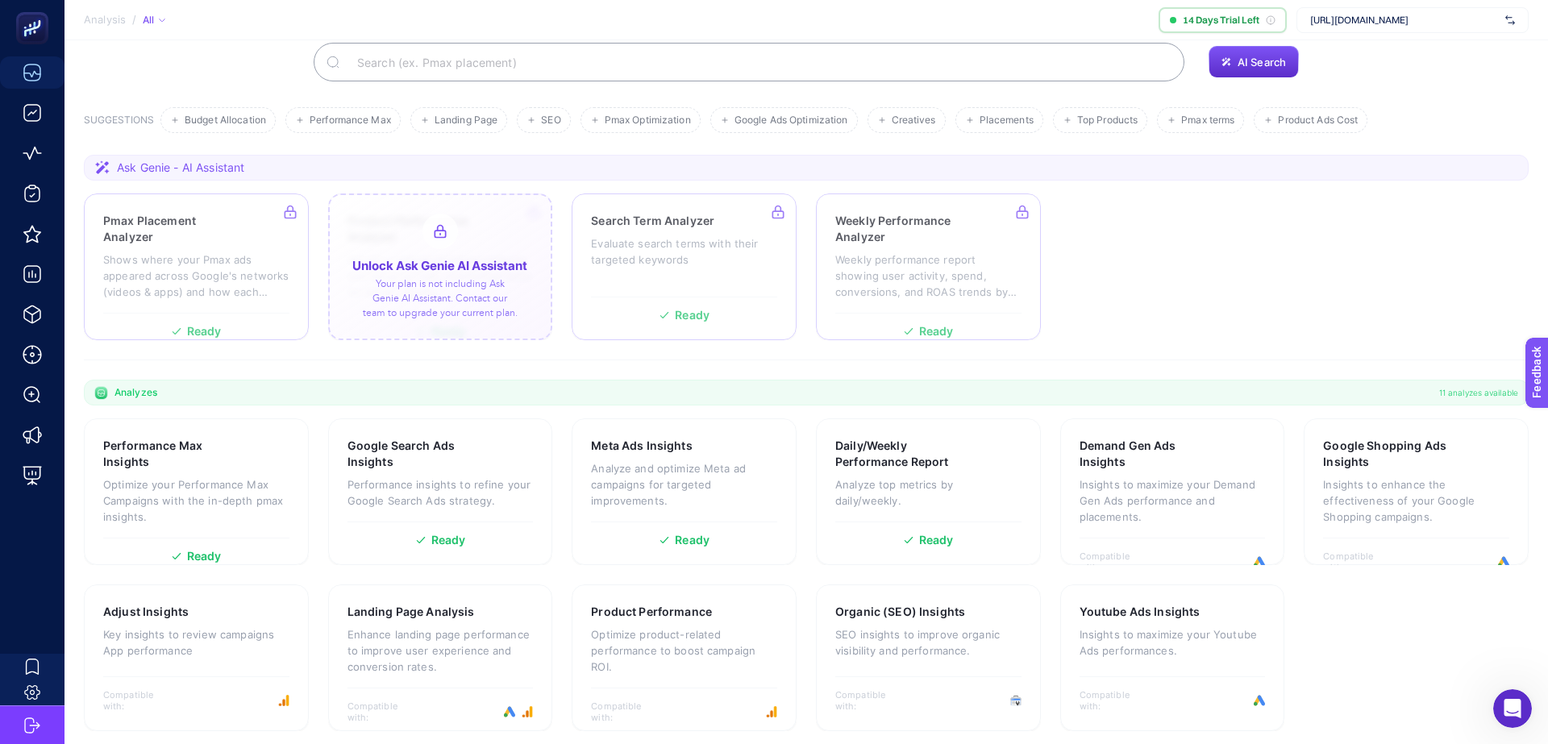
scroll to position [128, 0]
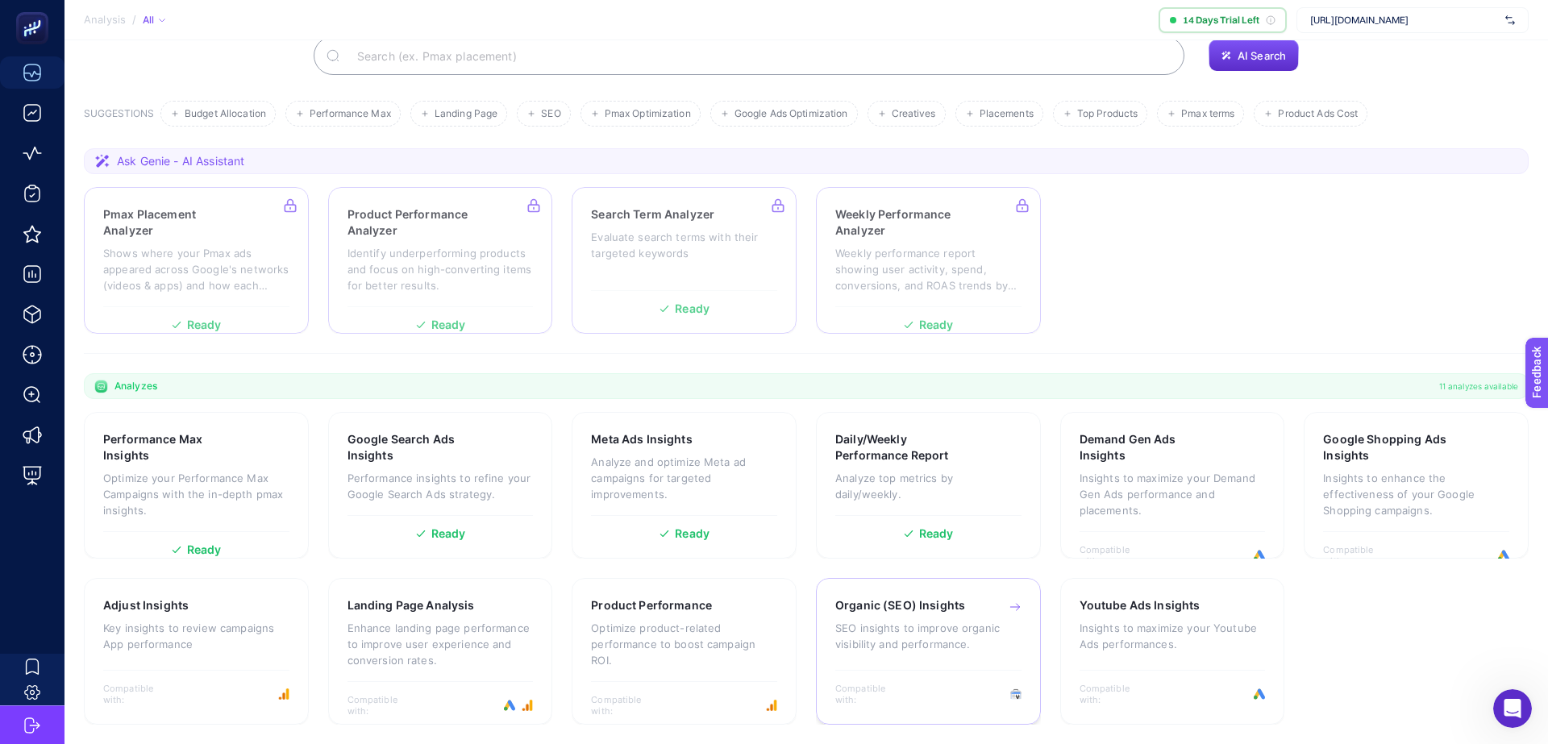
click at [898, 713] on div "Organic (SEO) Insights SEO insights to improve organic visibility and performan…" at bounding box center [928, 651] width 225 height 147
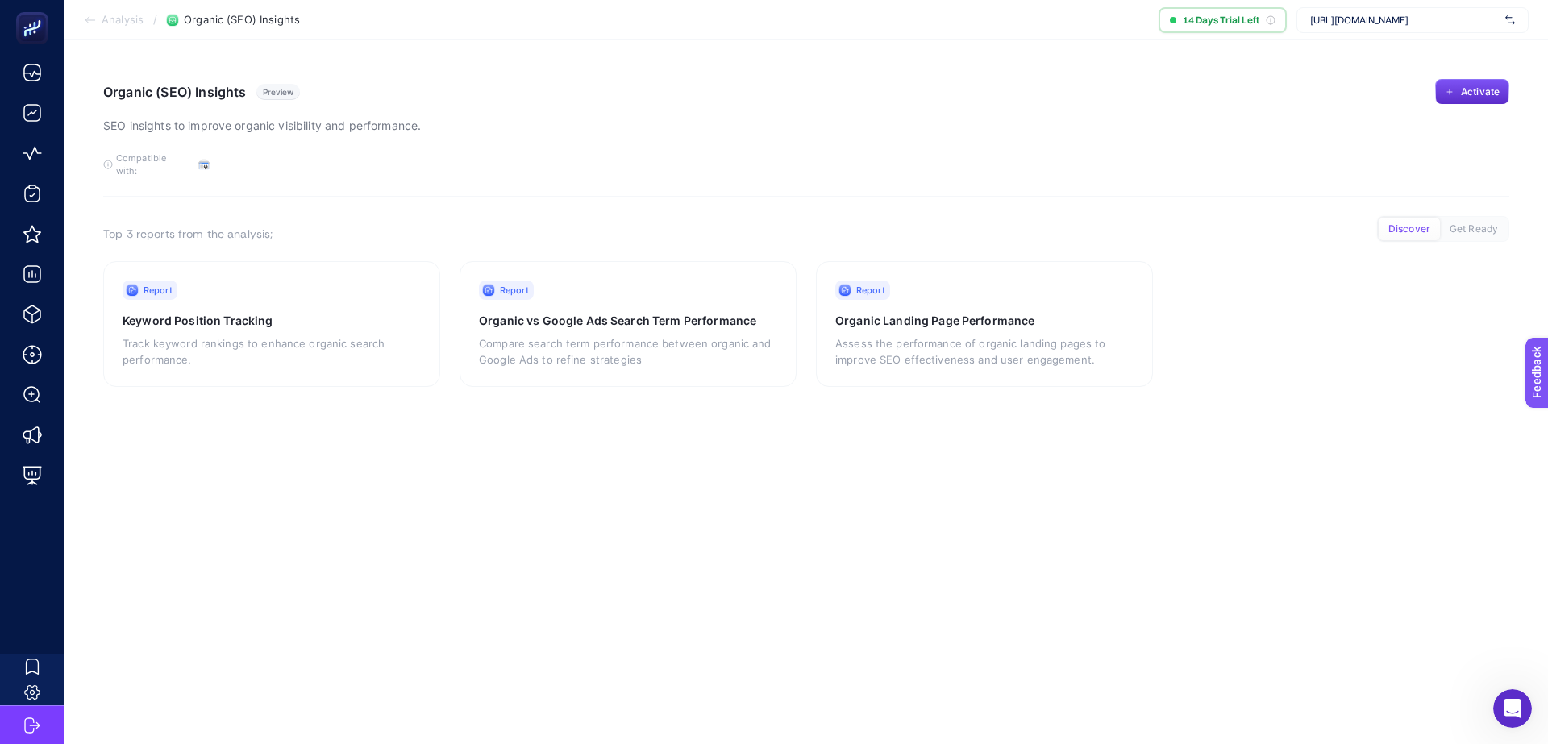
click at [90, 24] on icon at bounding box center [90, 20] width 13 height 13
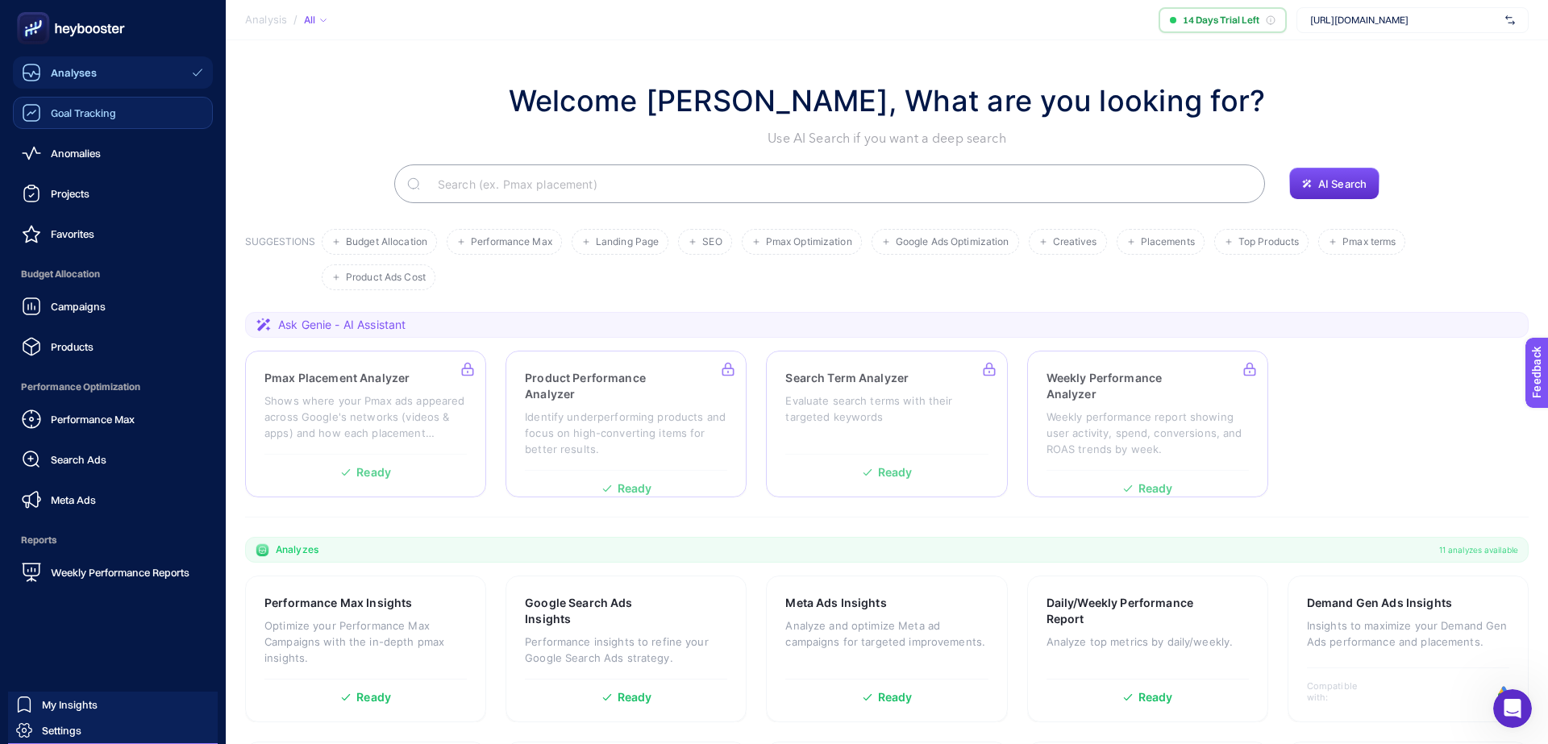
click at [91, 116] on span "Goal Tracking" at bounding box center [83, 112] width 65 height 13
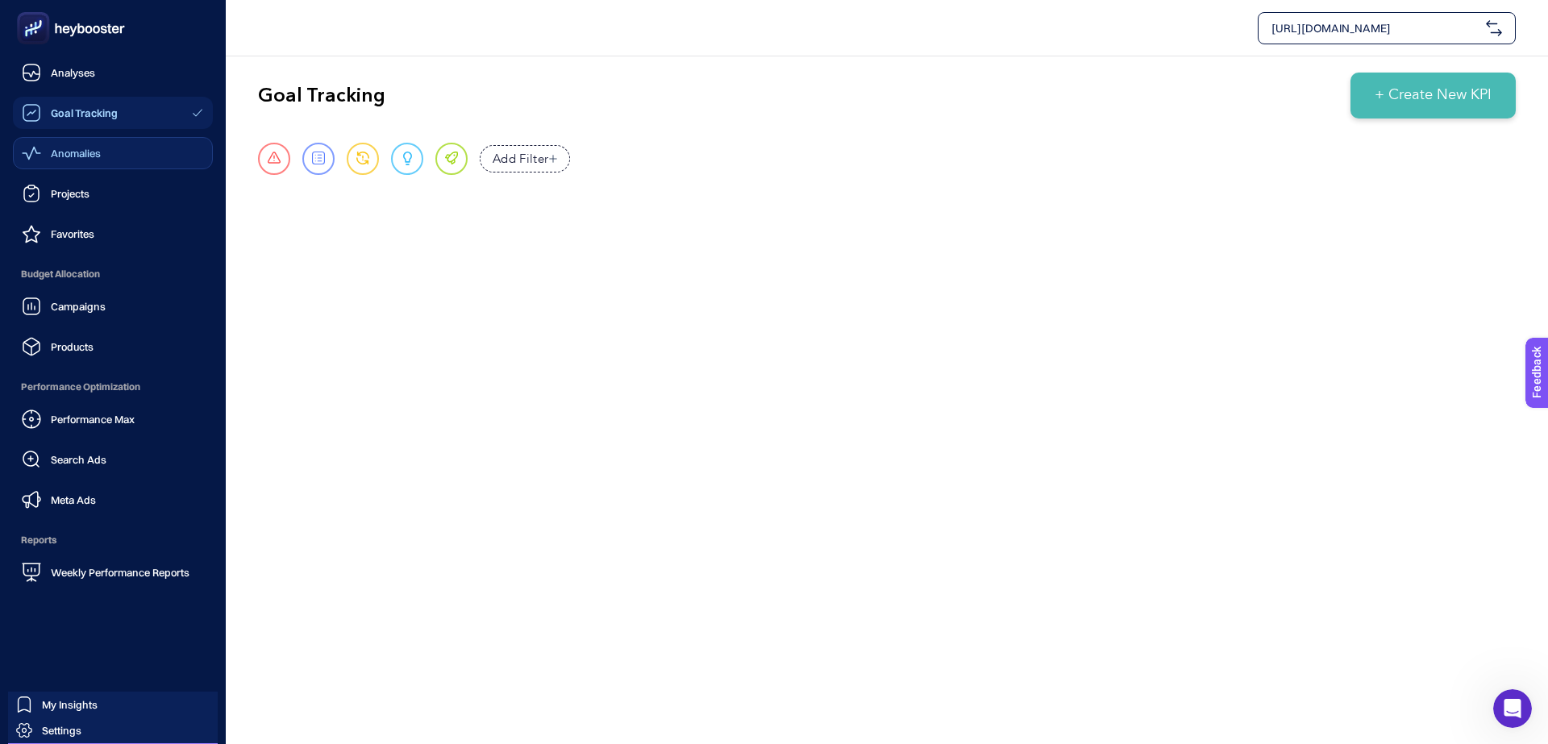
click at [81, 152] on span "Anomalies" at bounding box center [76, 153] width 50 height 13
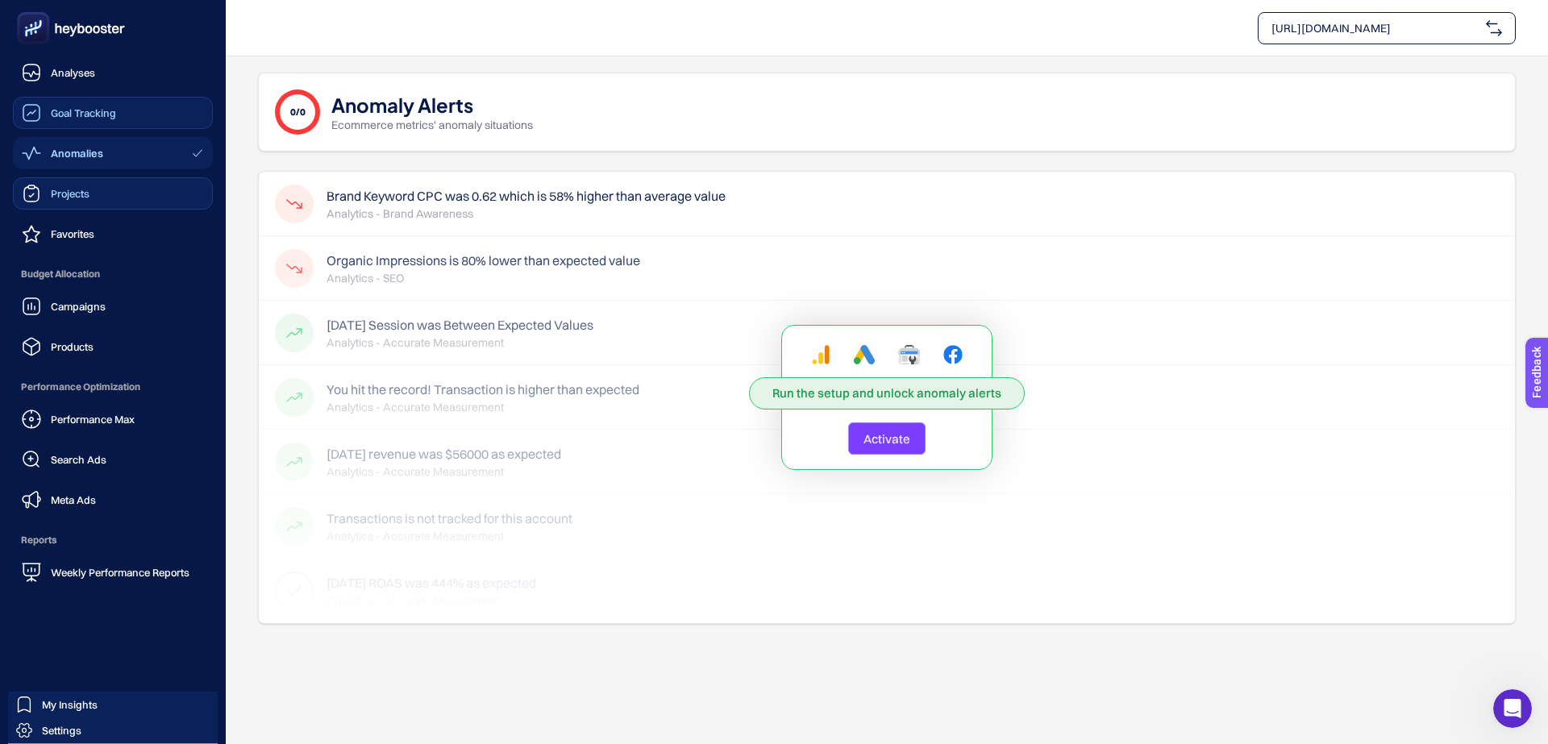
click at [86, 178] on link "Projects" at bounding box center [113, 193] width 200 height 32
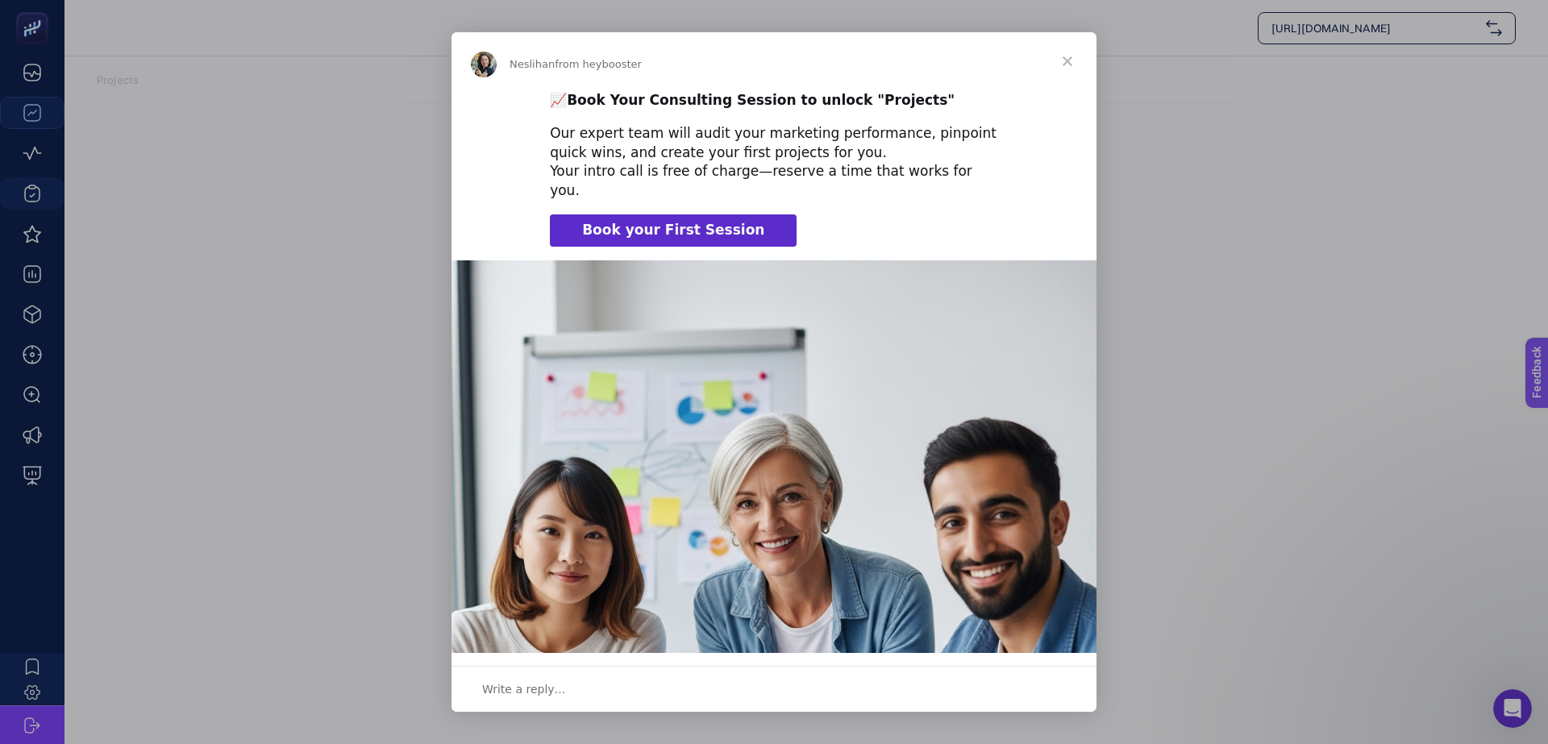
click at [1073, 60] on span "Close" at bounding box center [1068, 61] width 58 height 58
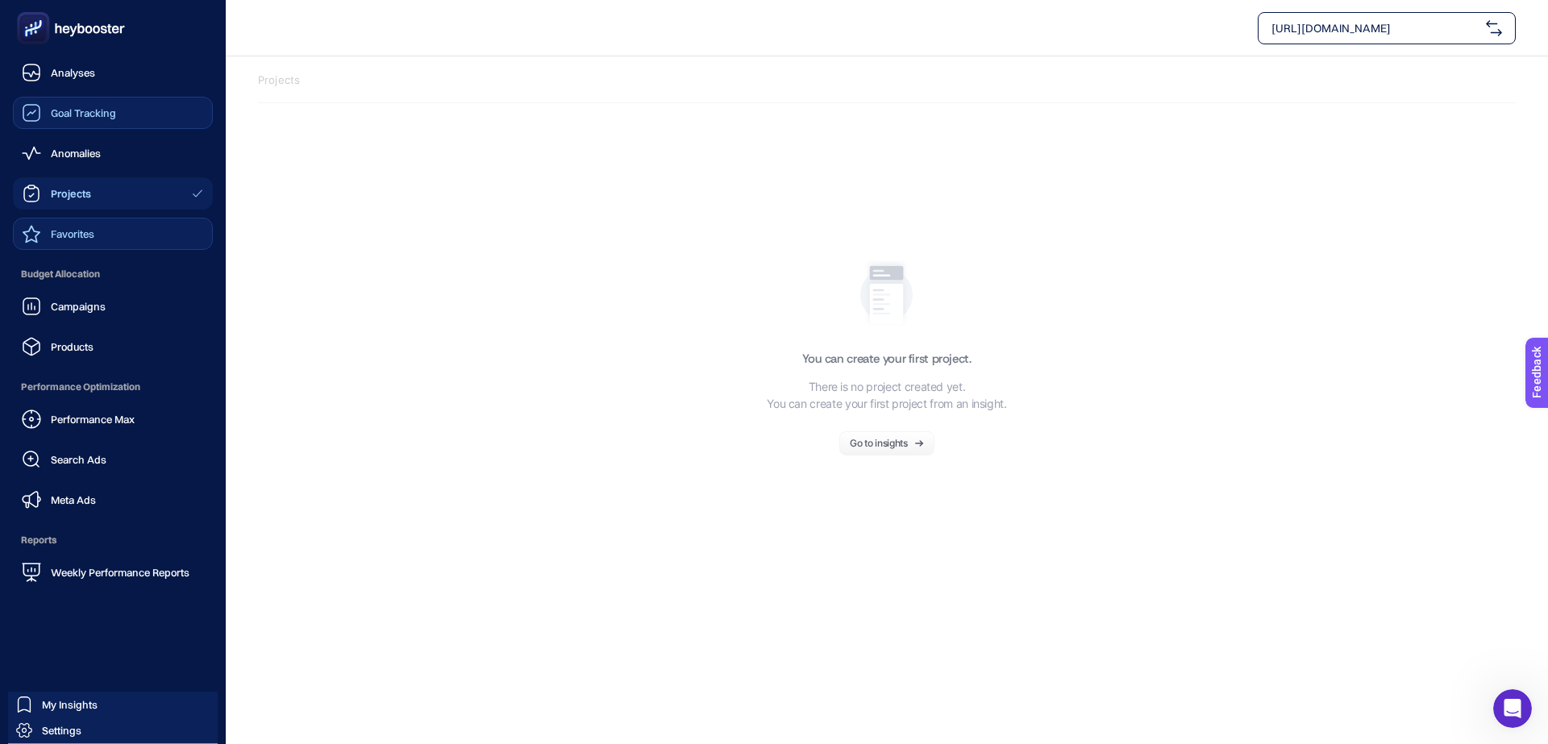
click at [81, 229] on span "Favorites" at bounding box center [73, 233] width 44 height 13
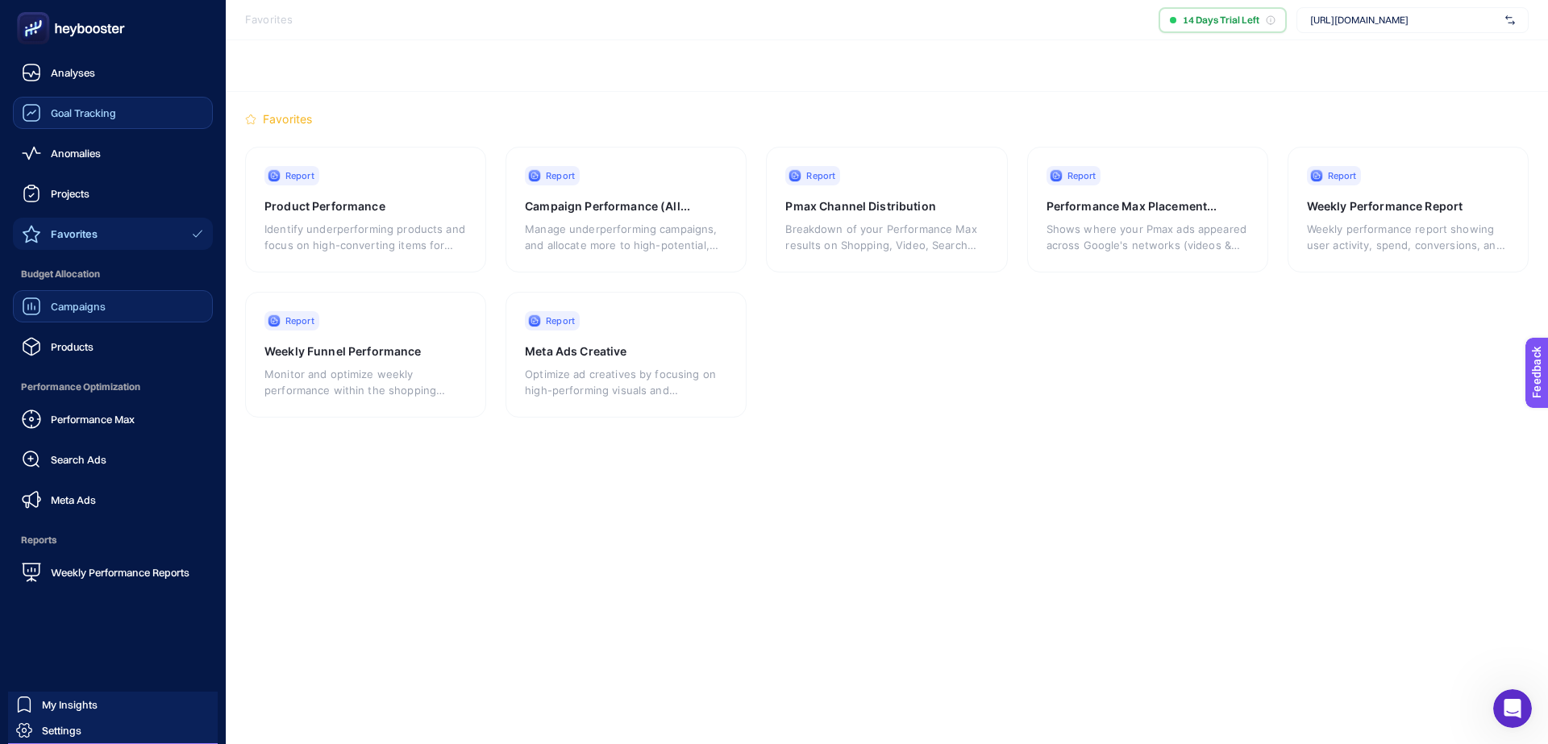
click at [114, 299] on link "Campaigns" at bounding box center [113, 306] width 200 height 32
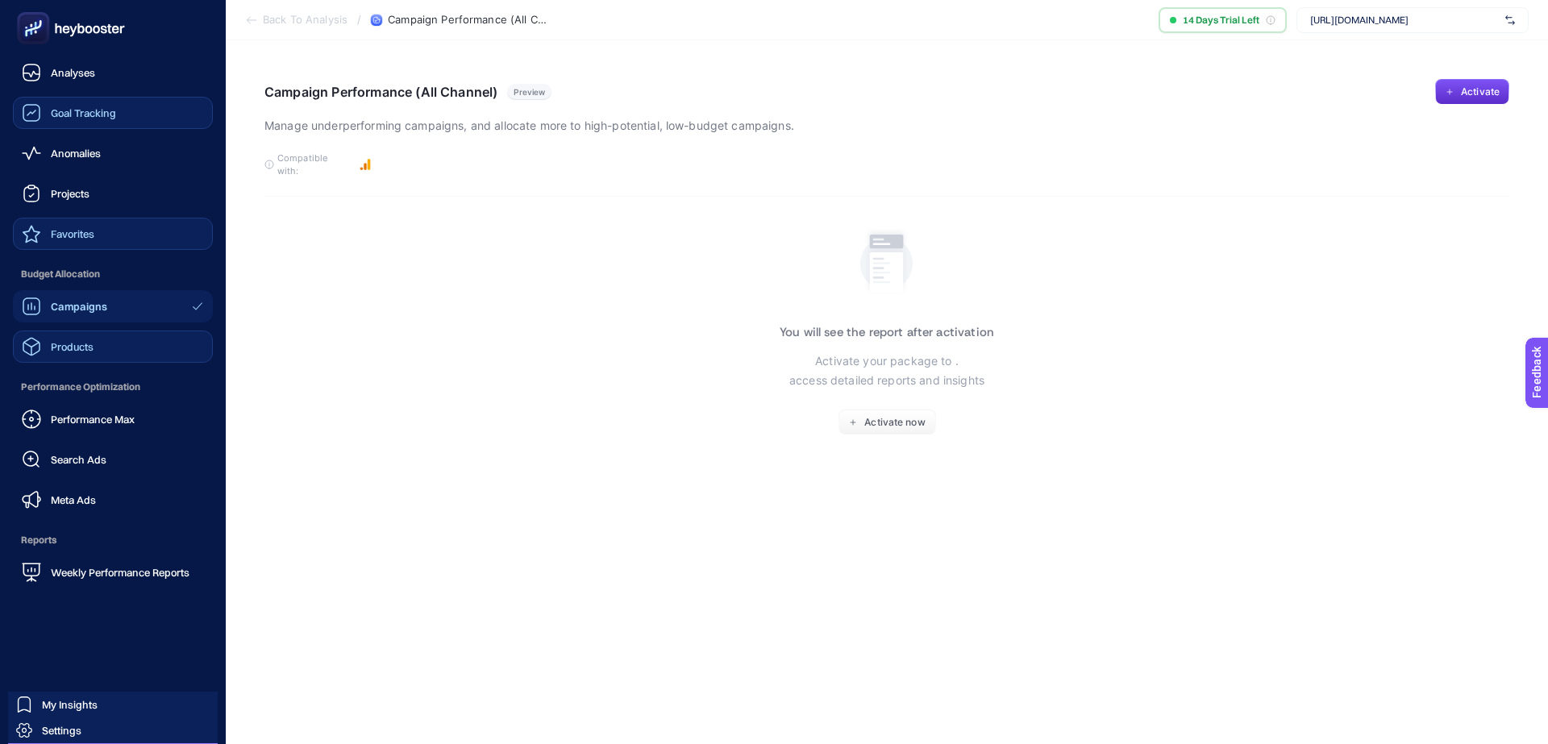
click at [81, 335] on link "Products" at bounding box center [113, 347] width 200 height 32
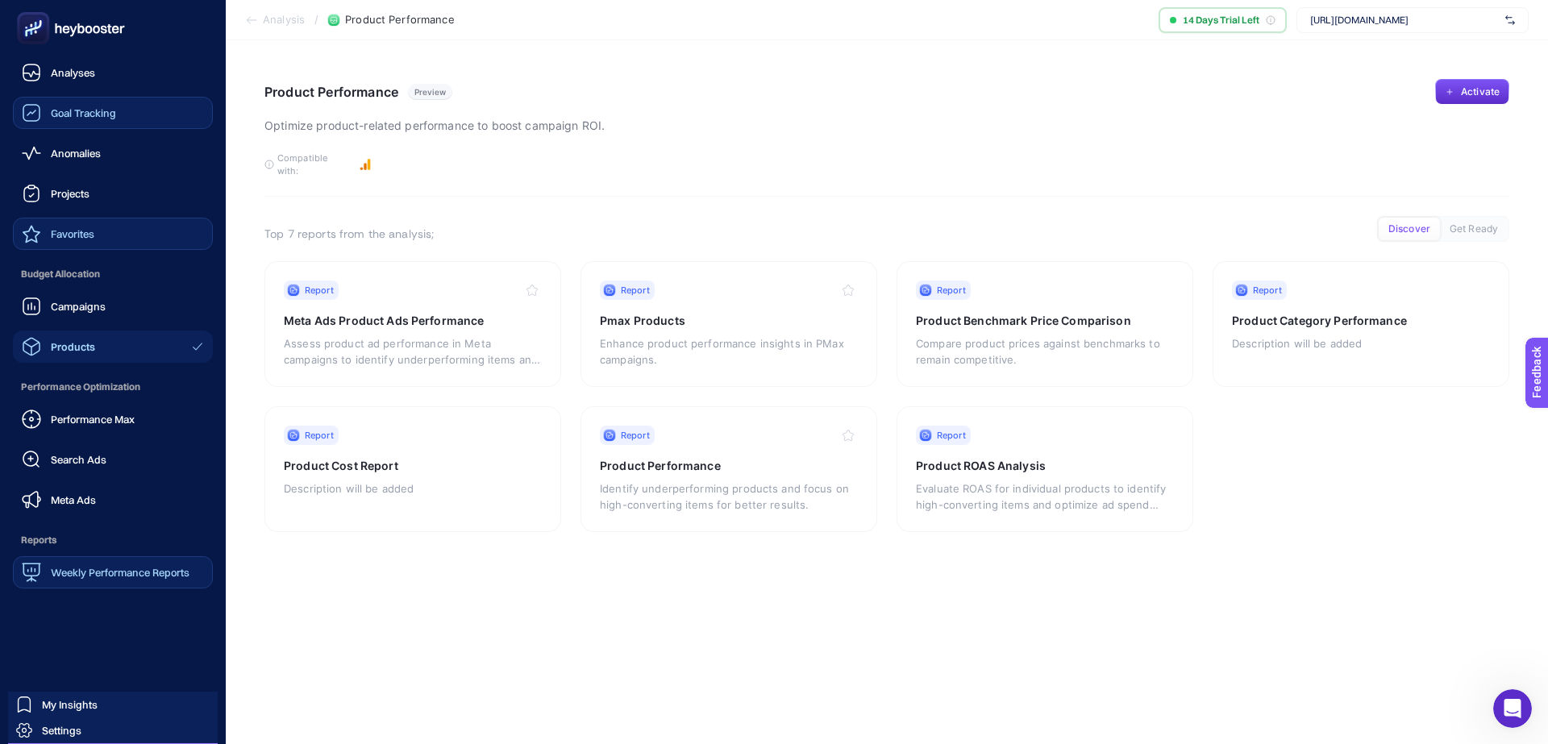
click at [89, 567] on span "Weekly Performance Reports" at bounding box center [120, 572] width 139 height 13
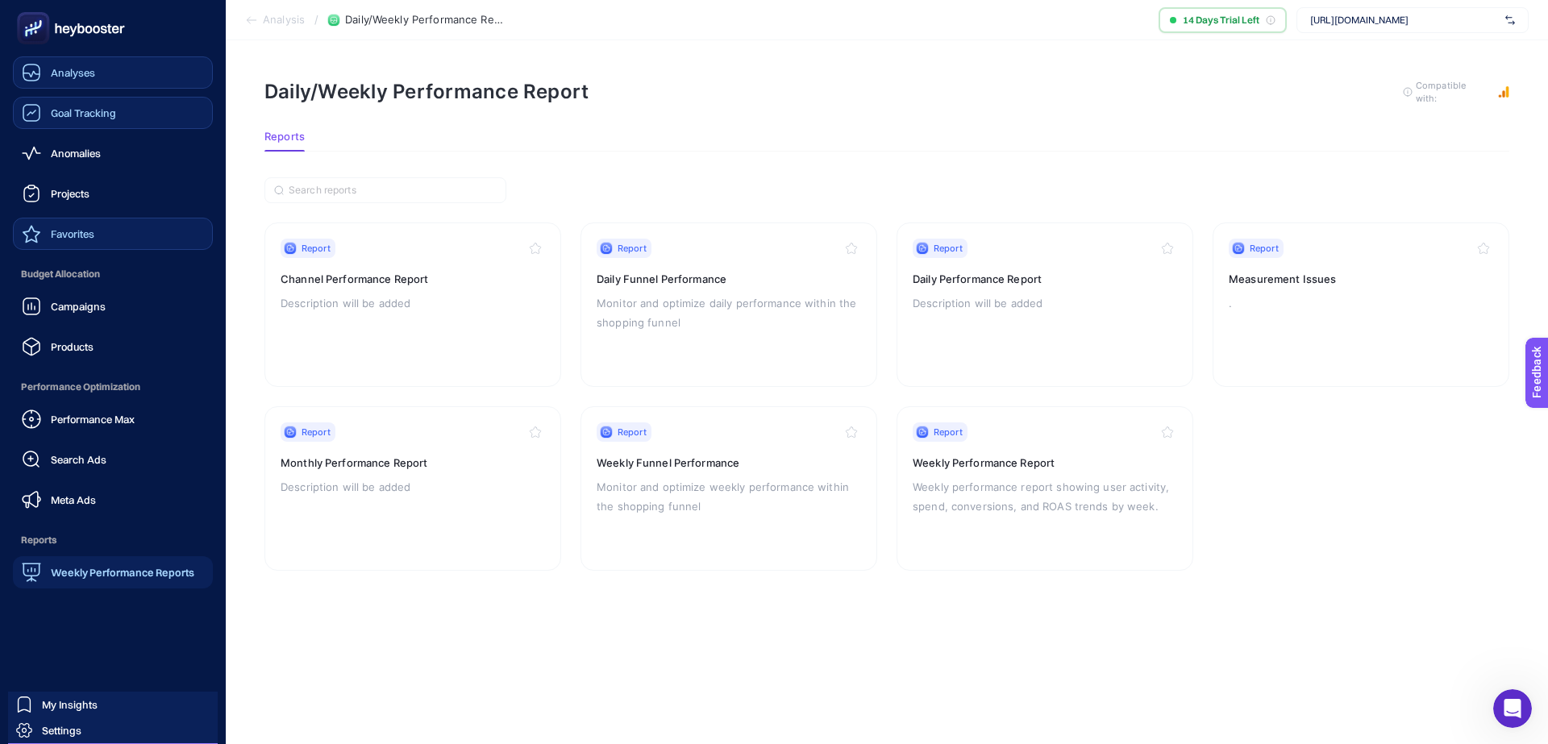
click at [77, 69] on span "Analyses" at bounding box center [73, 72] width 44 height 13
